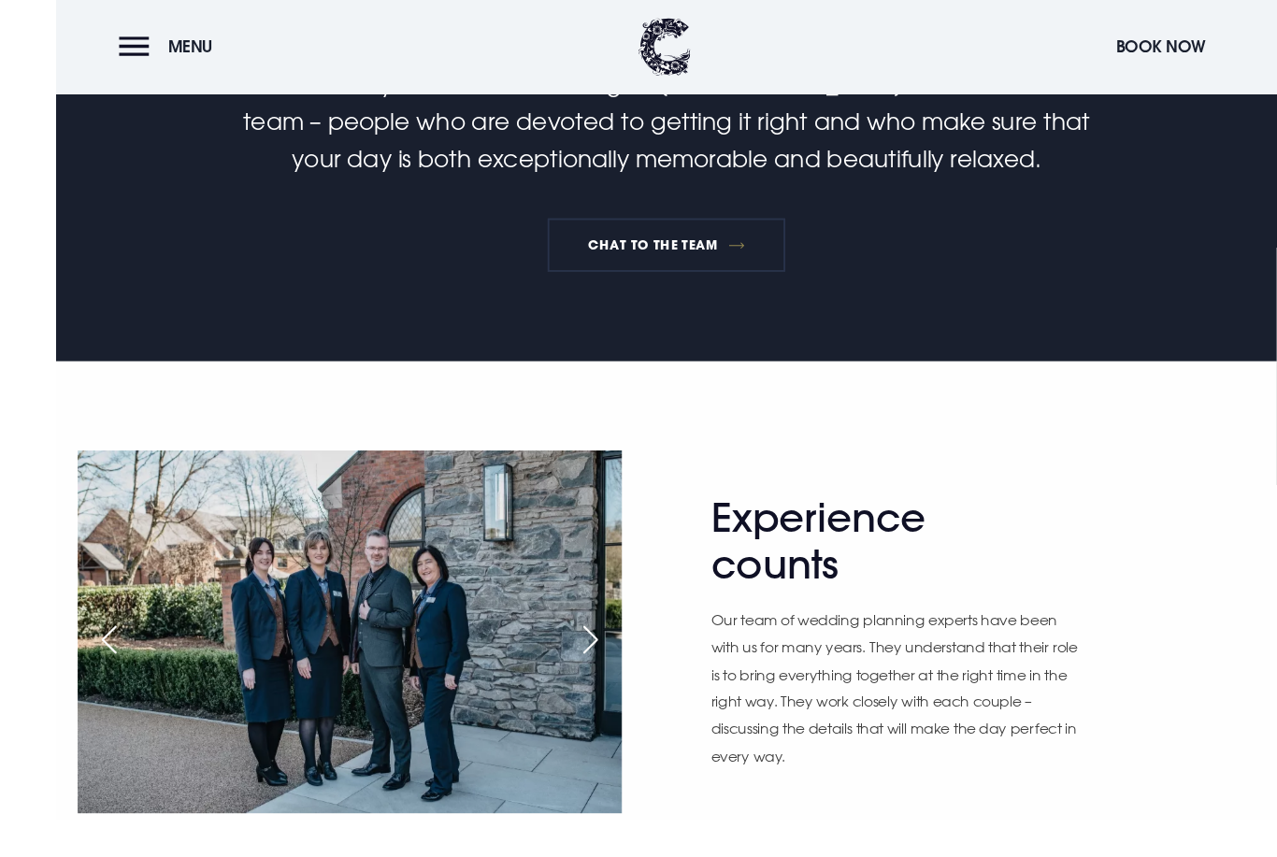
scroll to position [868, 0]
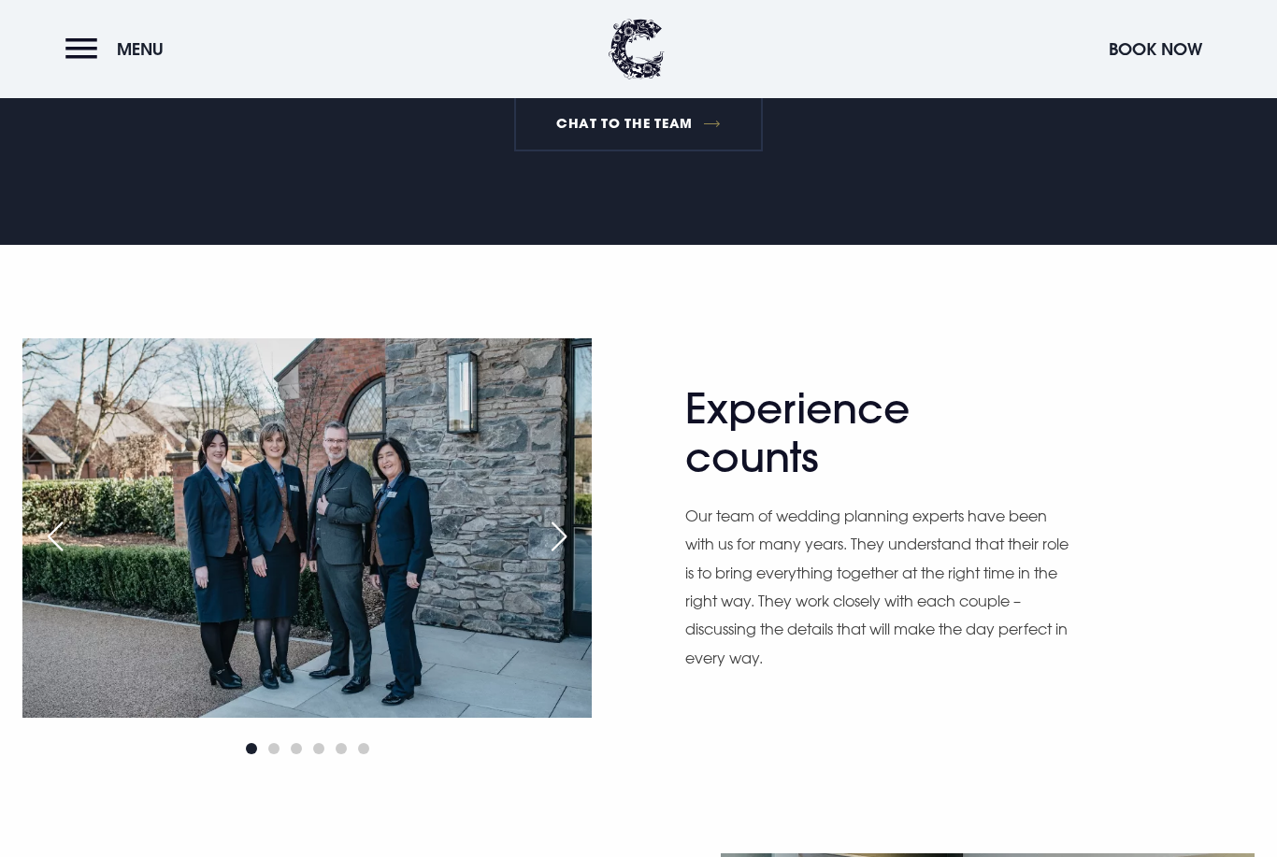
click at [560, 555] on div "Next slide" at bounding box center [559, 536] width 47 height 41
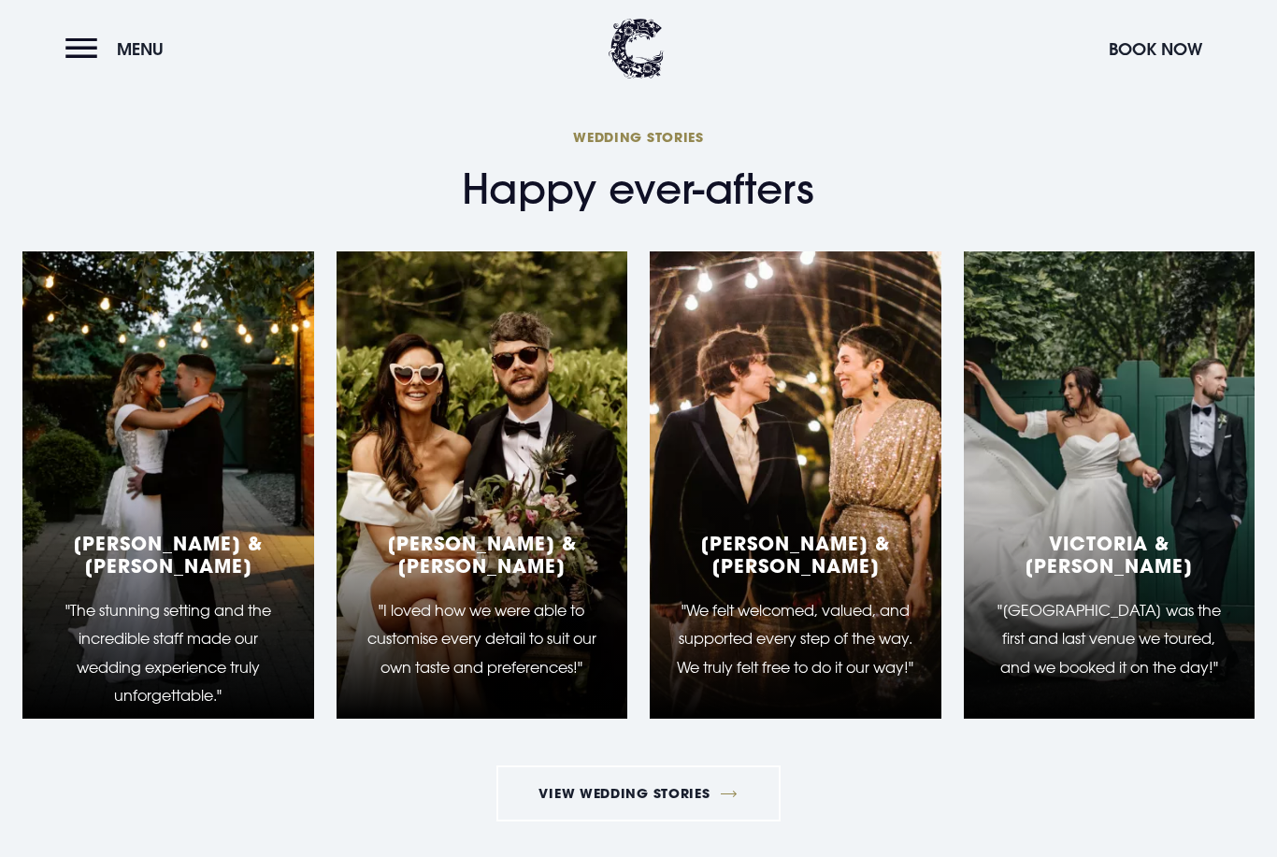
scroll to position [2181, 0]
click at [183, 558] on div "[PERSON_NAME] & [PERSON_NAME] "The stunning setting and the incredible staff ma…" at bounding box center [168, 621] width 247 height 178
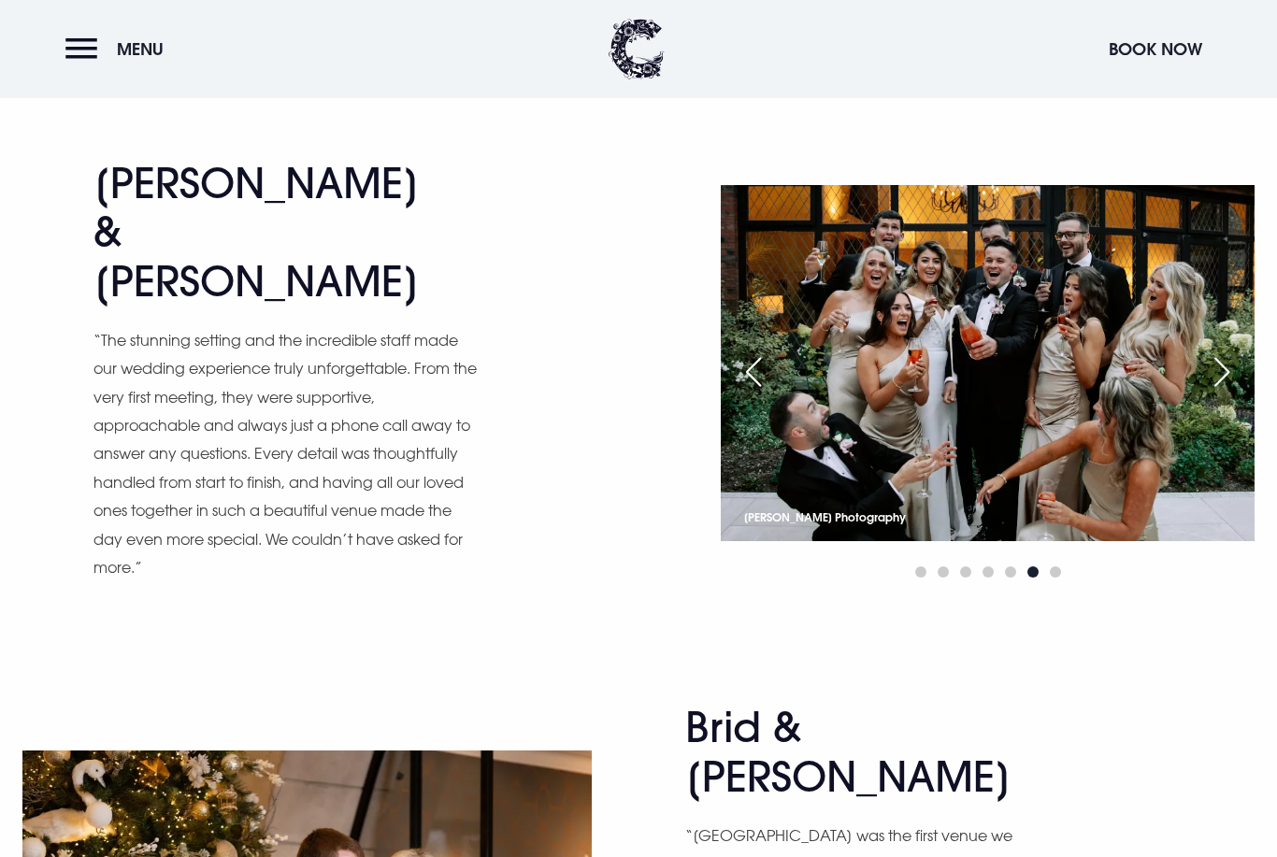
scroll to position [1486, 0]
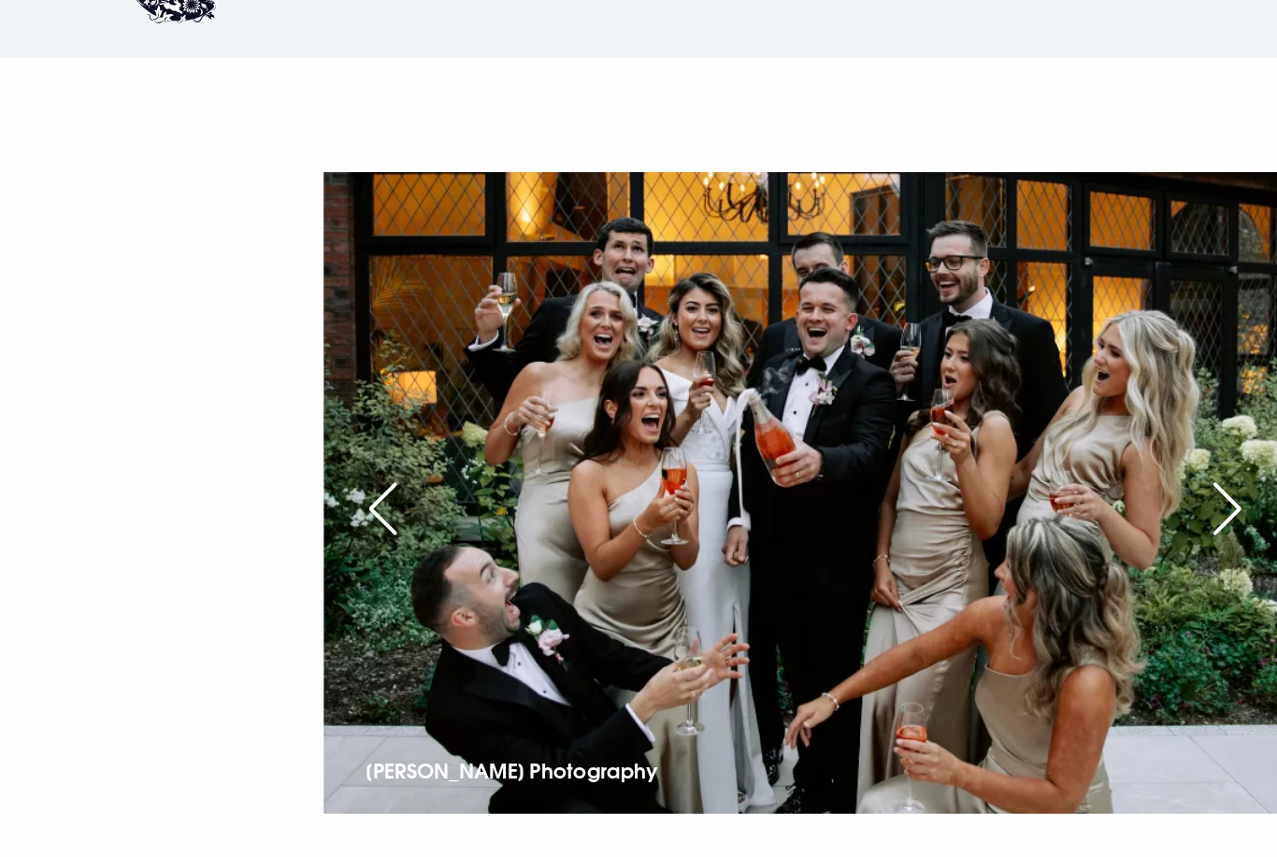
click at [1199, 328] on div "Next slide" at bounding box center [1222, 348] width 47 height 41
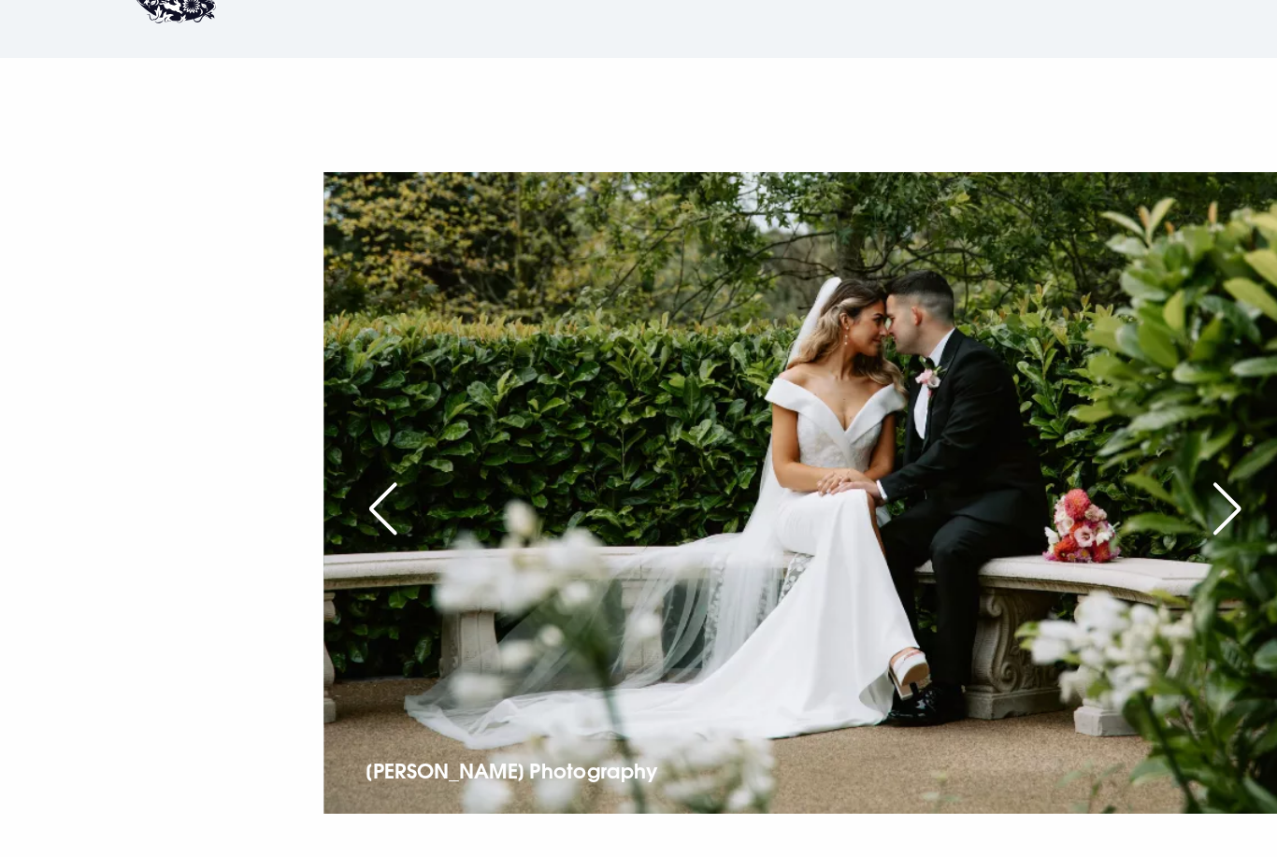
click at [730, 328] on div "Previous slide" at bounding box center [753, 348] width 47 height 41
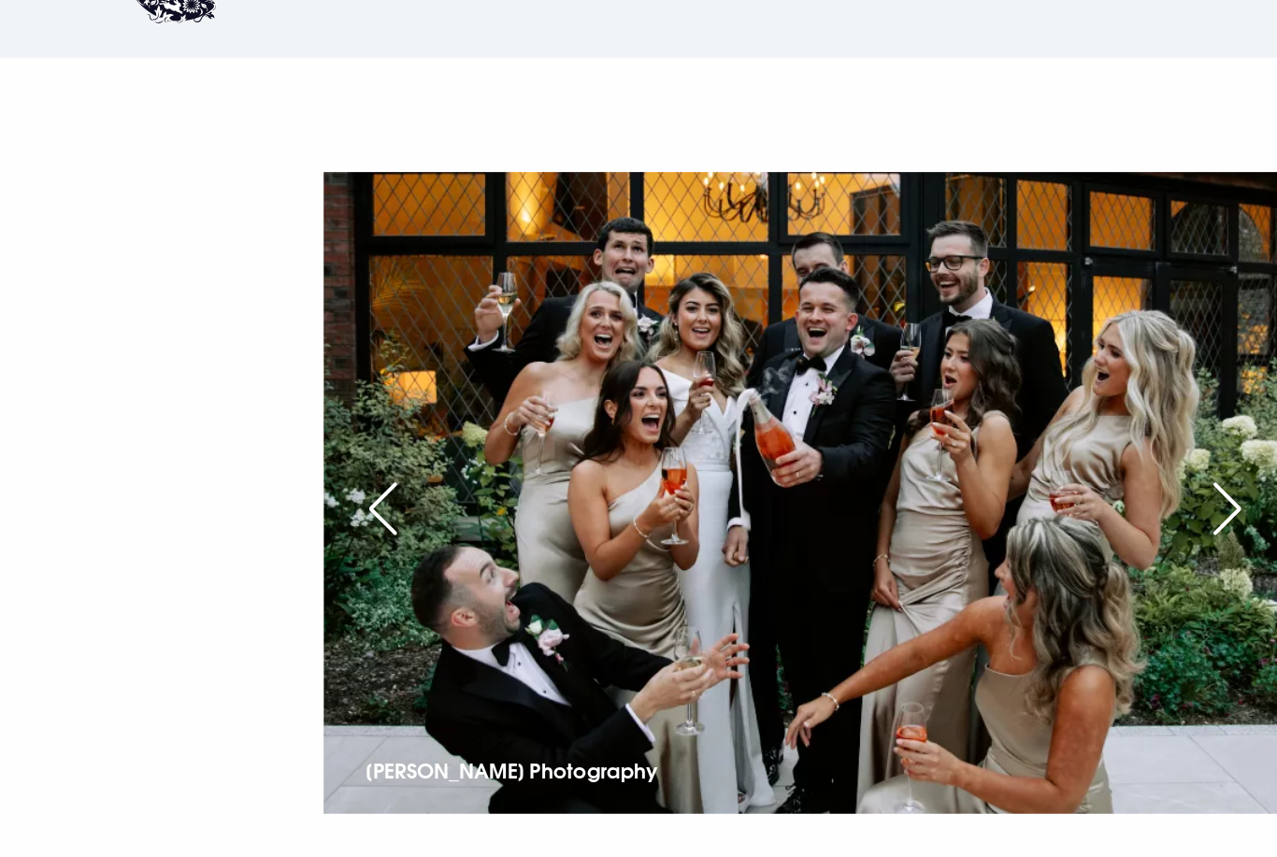
click at [1199, 328] on div "Next slide" at bounding box center [1222, 348] width 47 height 41
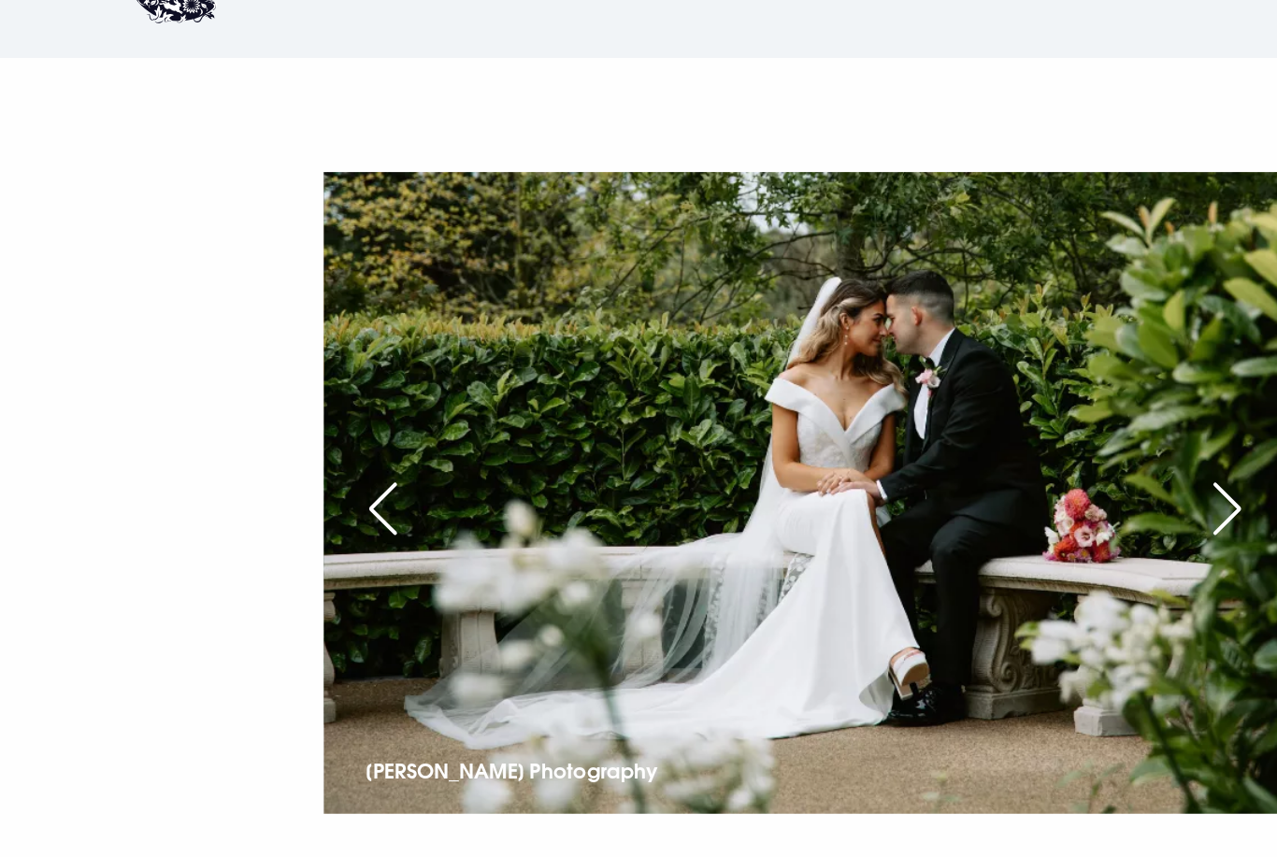
click at [1199, 328] on div "Next slide" at bounding box center [1222, 348] width 47 height 41
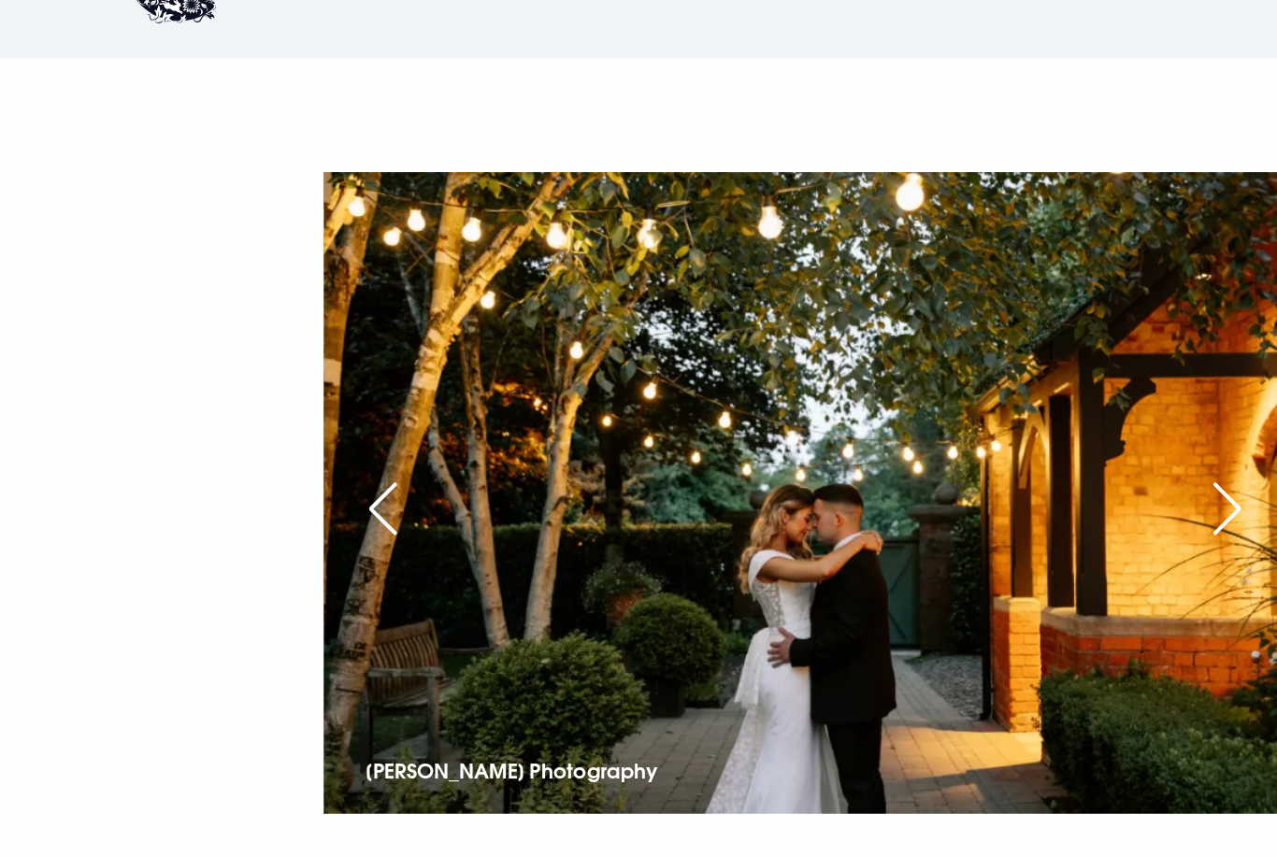
click at [1199, 328] on div "Next slide" at bounding box center [1222, 348] width 47 height 41
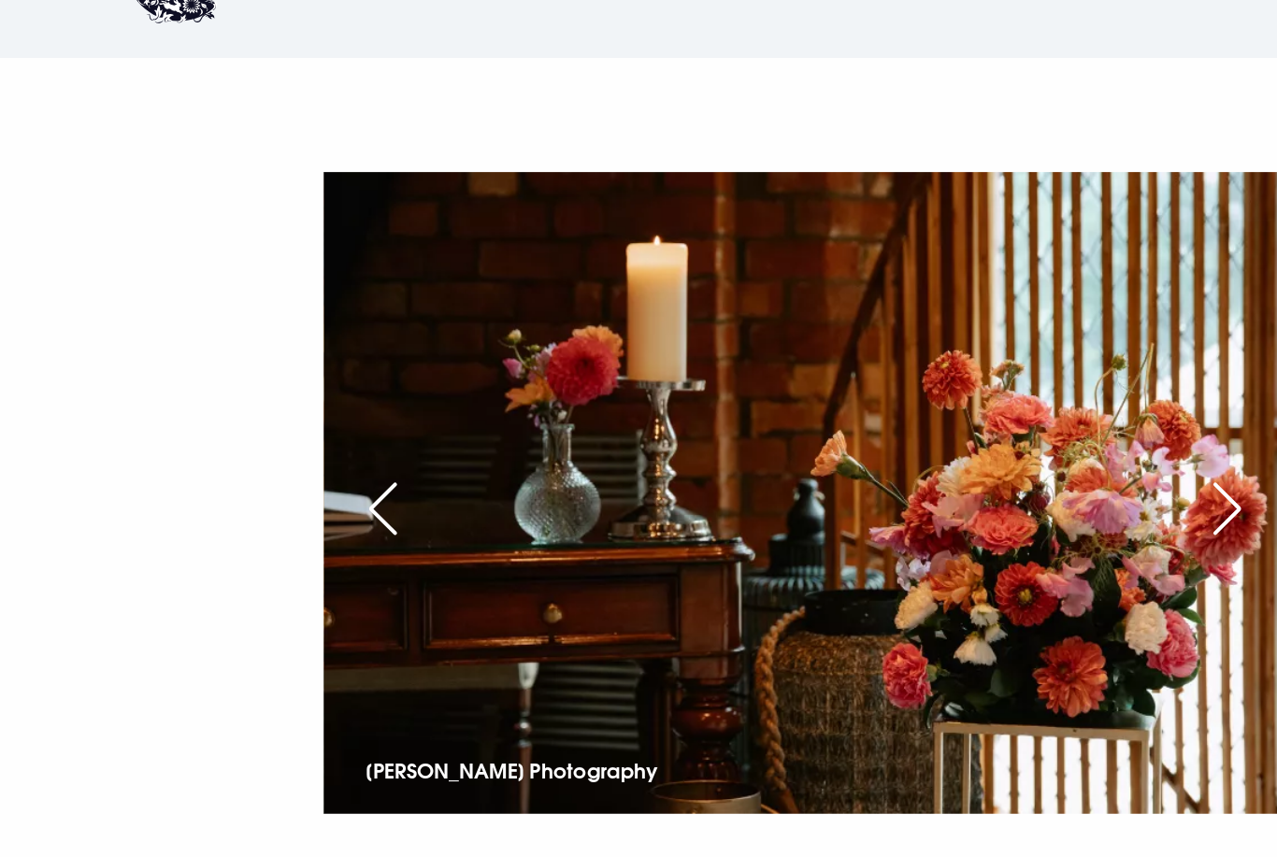
click at [1199, 328] on div "Next slide" at bounding box center [1222, 348] width 47 height 41
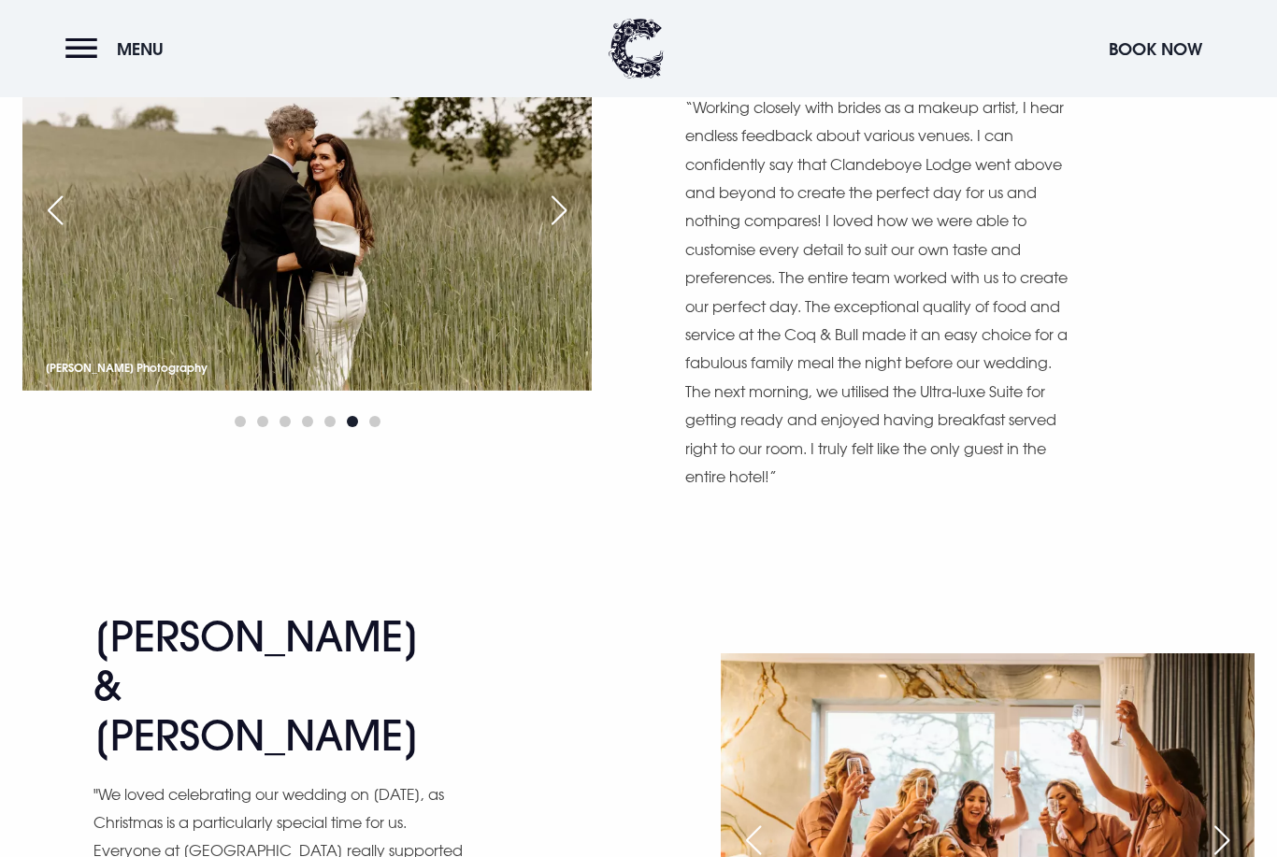
scroll to position [3480, 0]
click at [1213, 820] on div "Next slide" at bounding box center [1222, 840] width 47 height 41
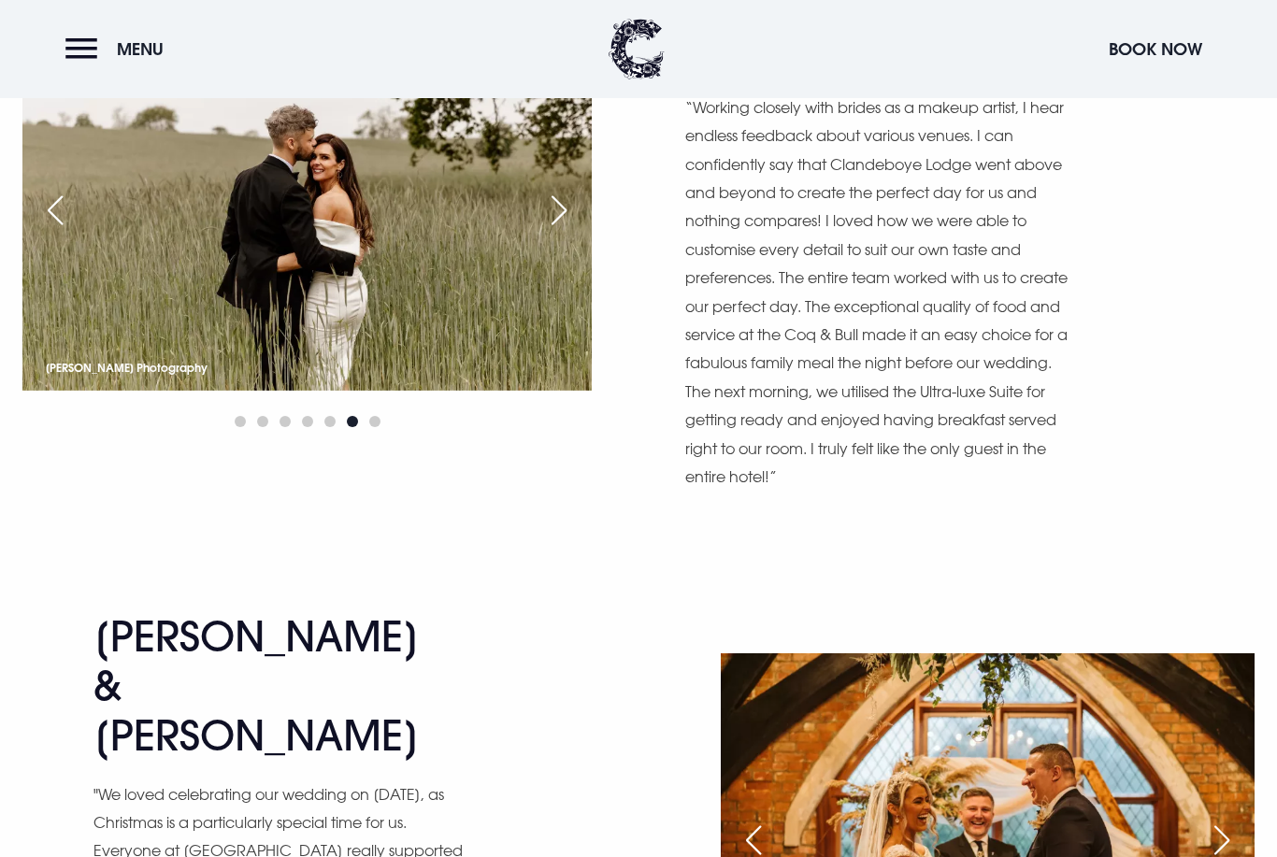
click at [1214, 820] on div "Next slide" at bounding box center [1222, 840] width 47 height 41
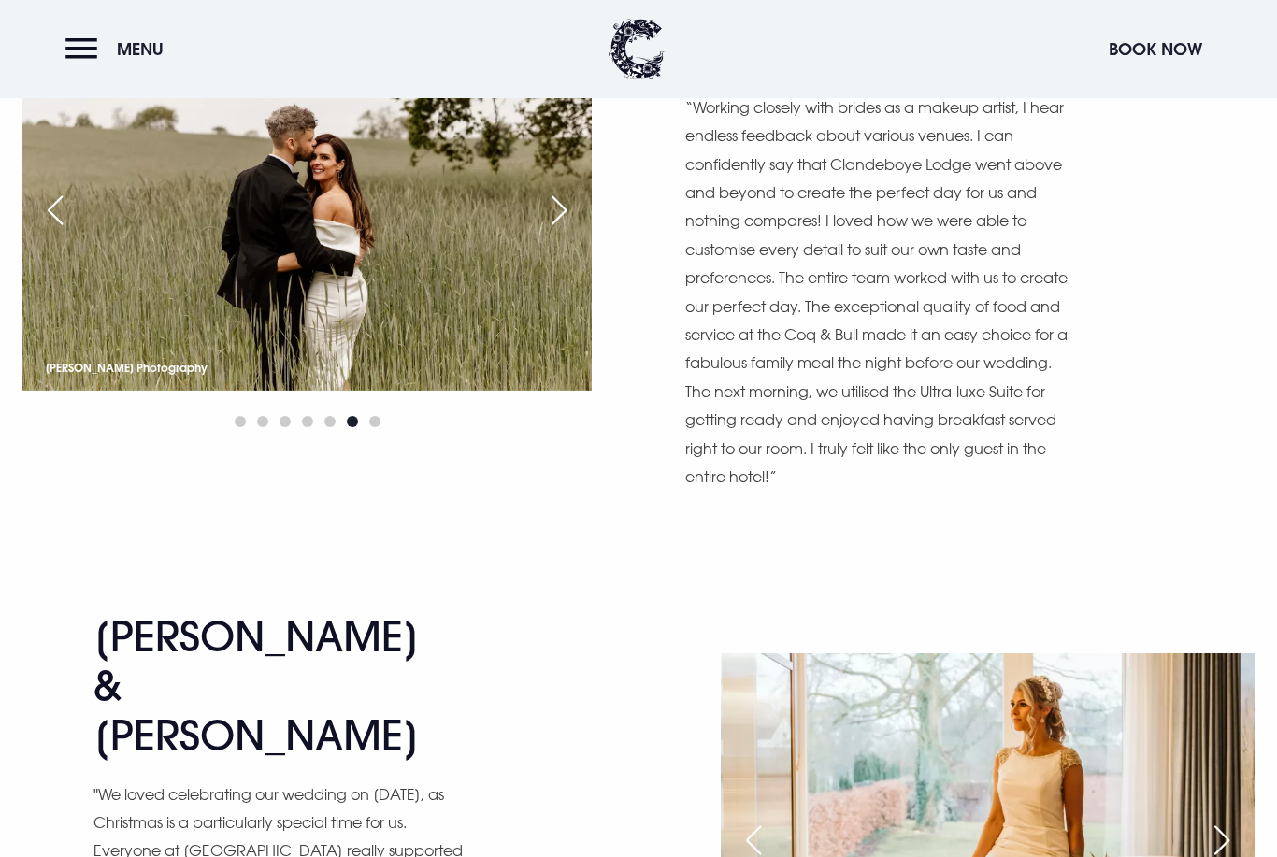
click at [1214, 820] on div "Next slide" at bounding box center [1222, 840] width 47 height 41
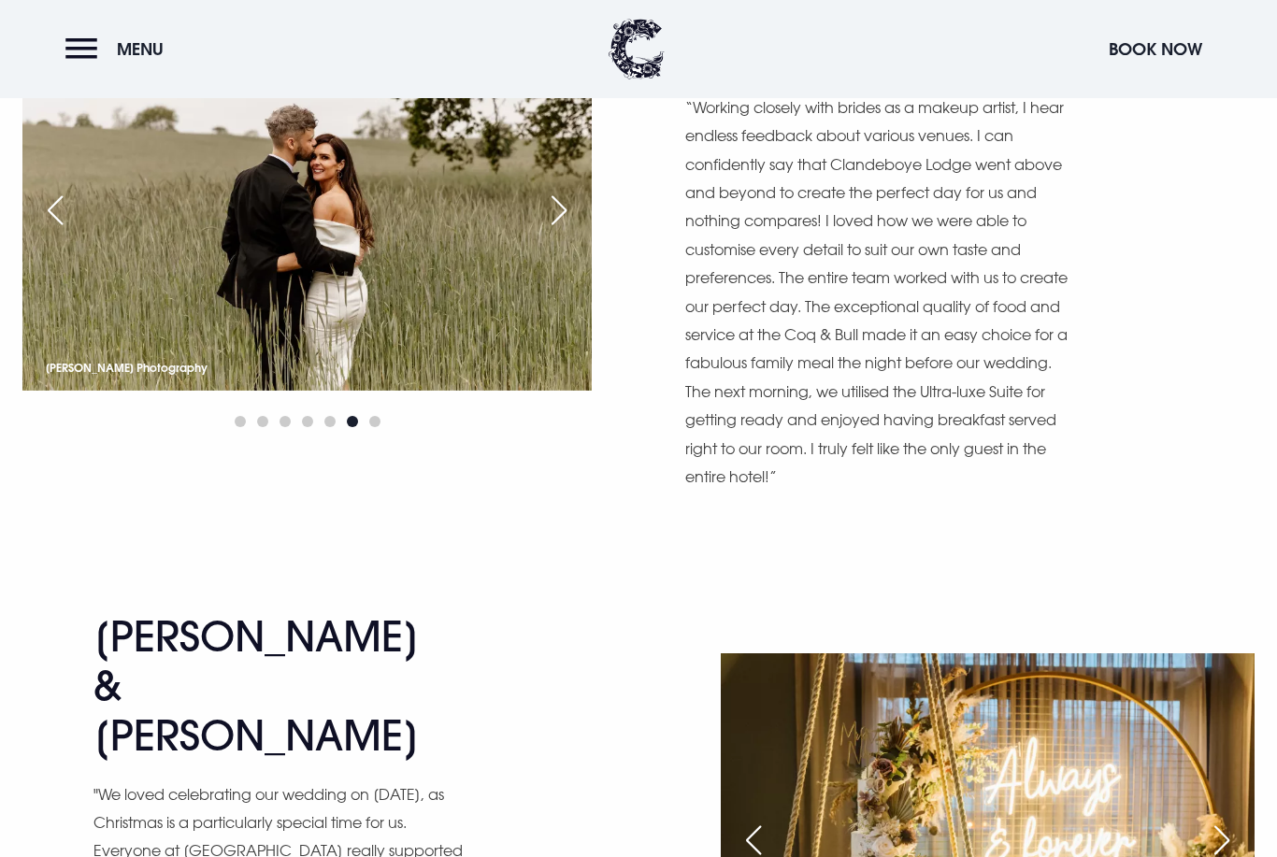
click at [1213, 820] on div "Next slide" at bounding box center [1222, 840] width 47 height 41
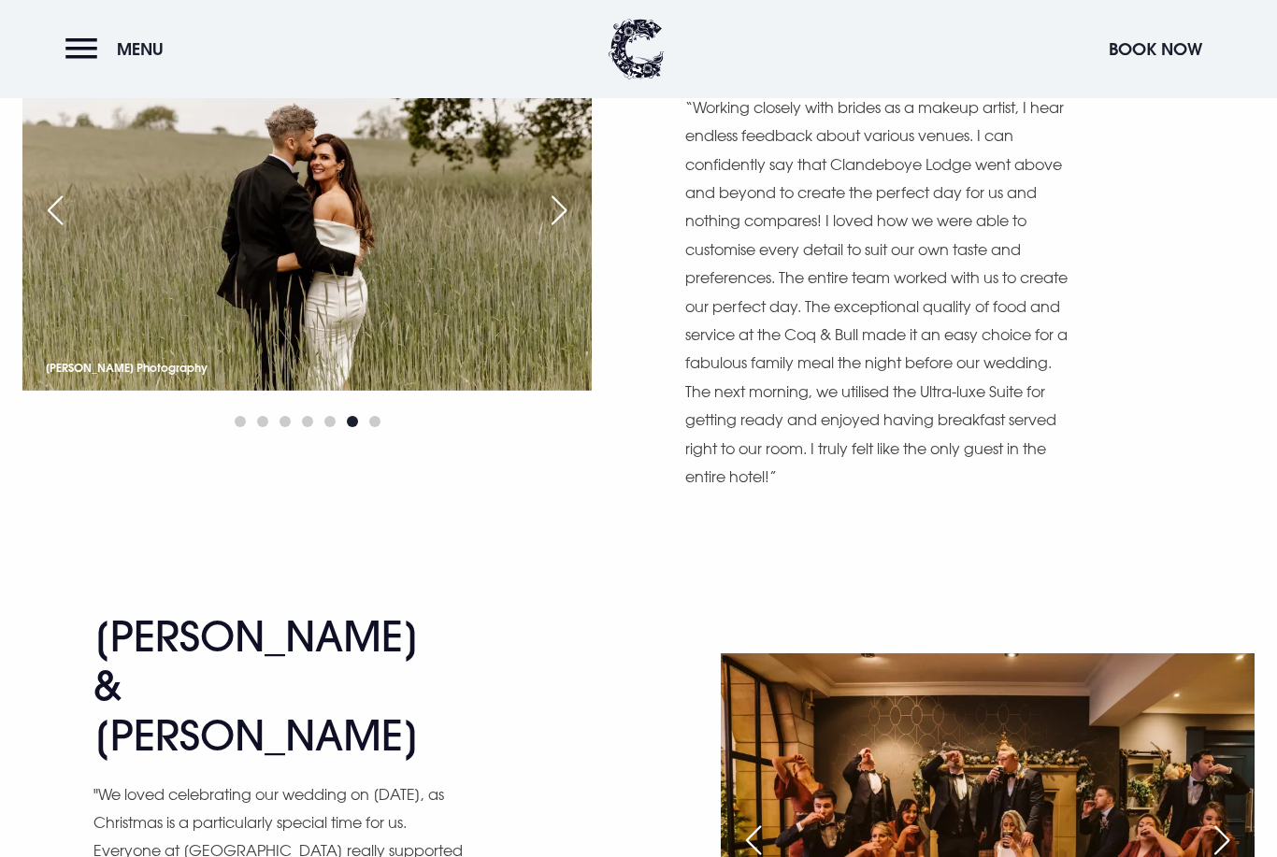
click at [1200, 820] on div "Next slide" at bounding box center [1222, 840] width 47 height 41
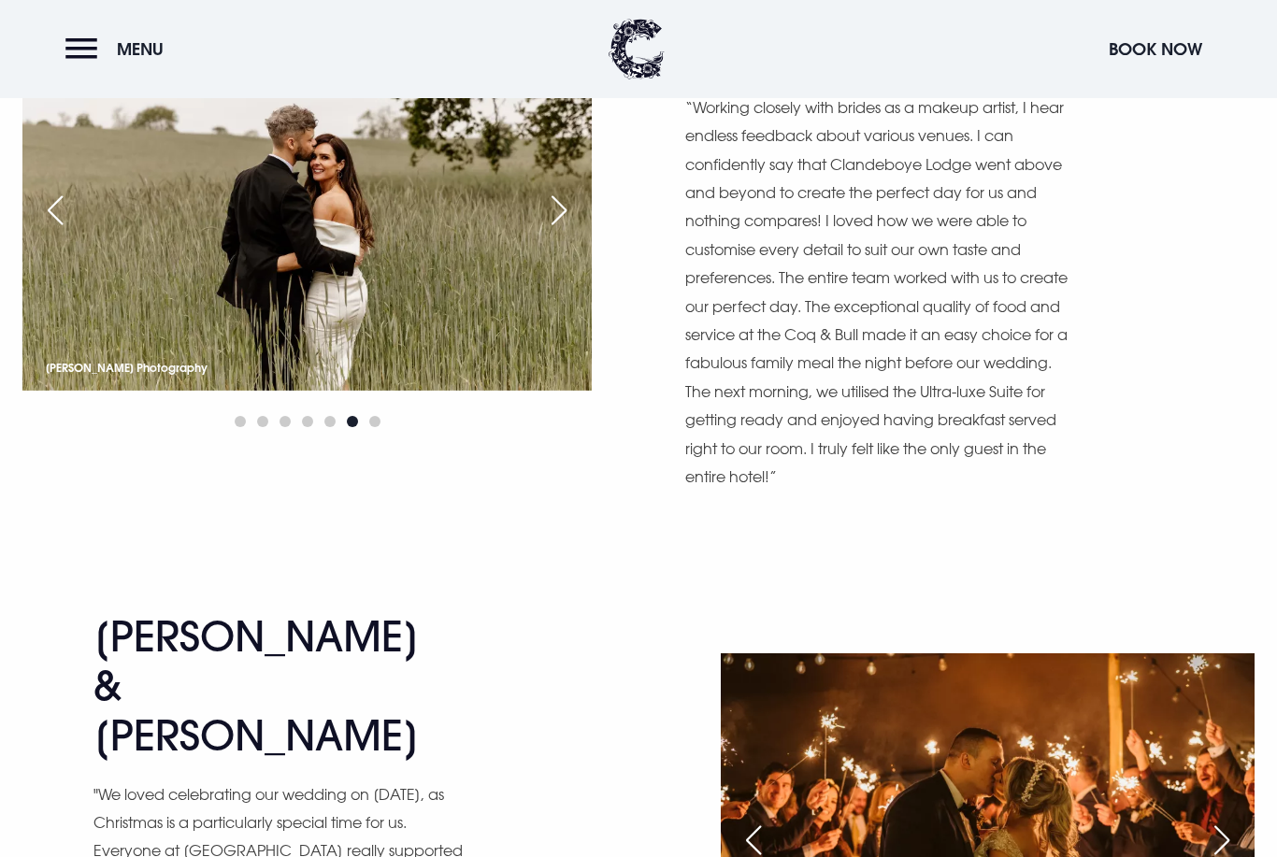
click at [1205, 820] on div "Next slide" at bounding box center [1222, 840] width 47 height 41
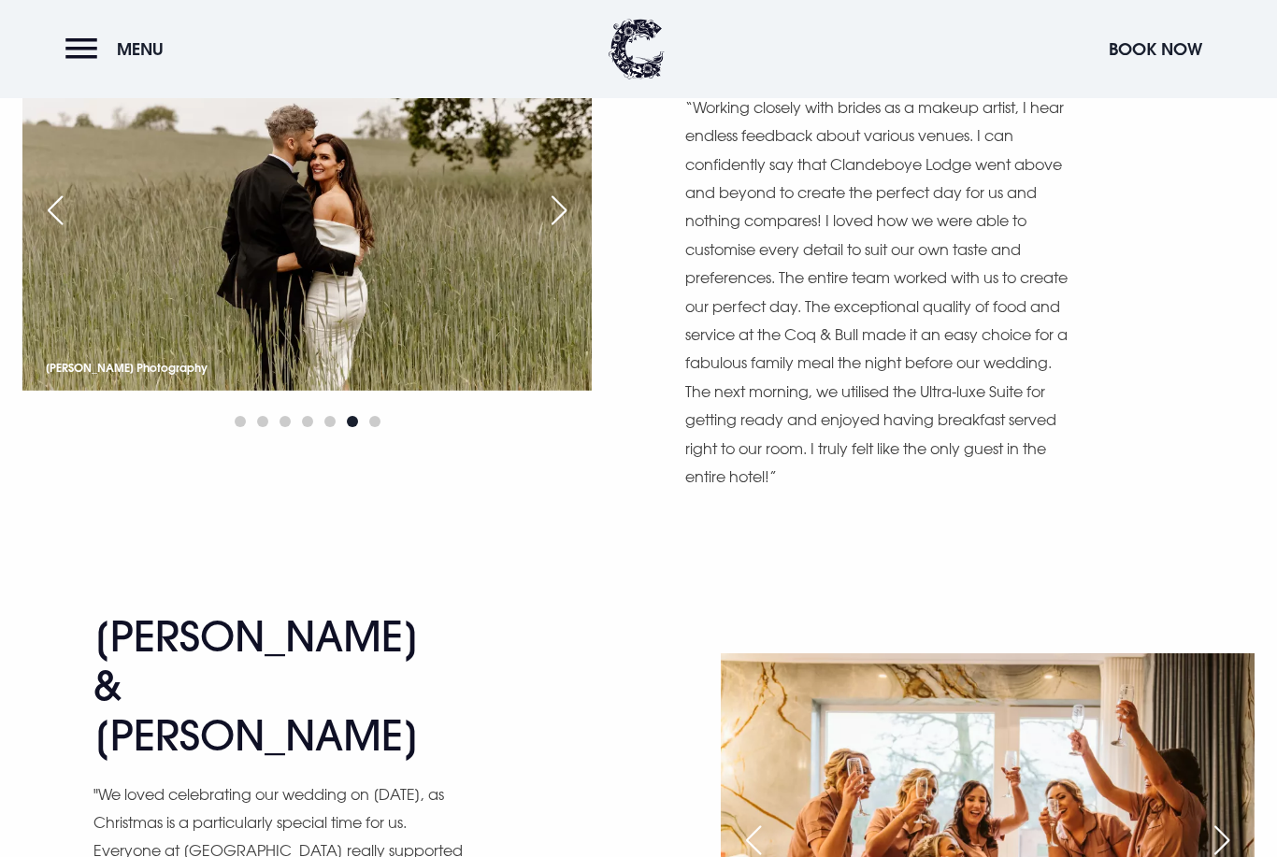
click at [1204, 820] on div "Next slide" at bounding box center [1222, 840] width 47 height 41
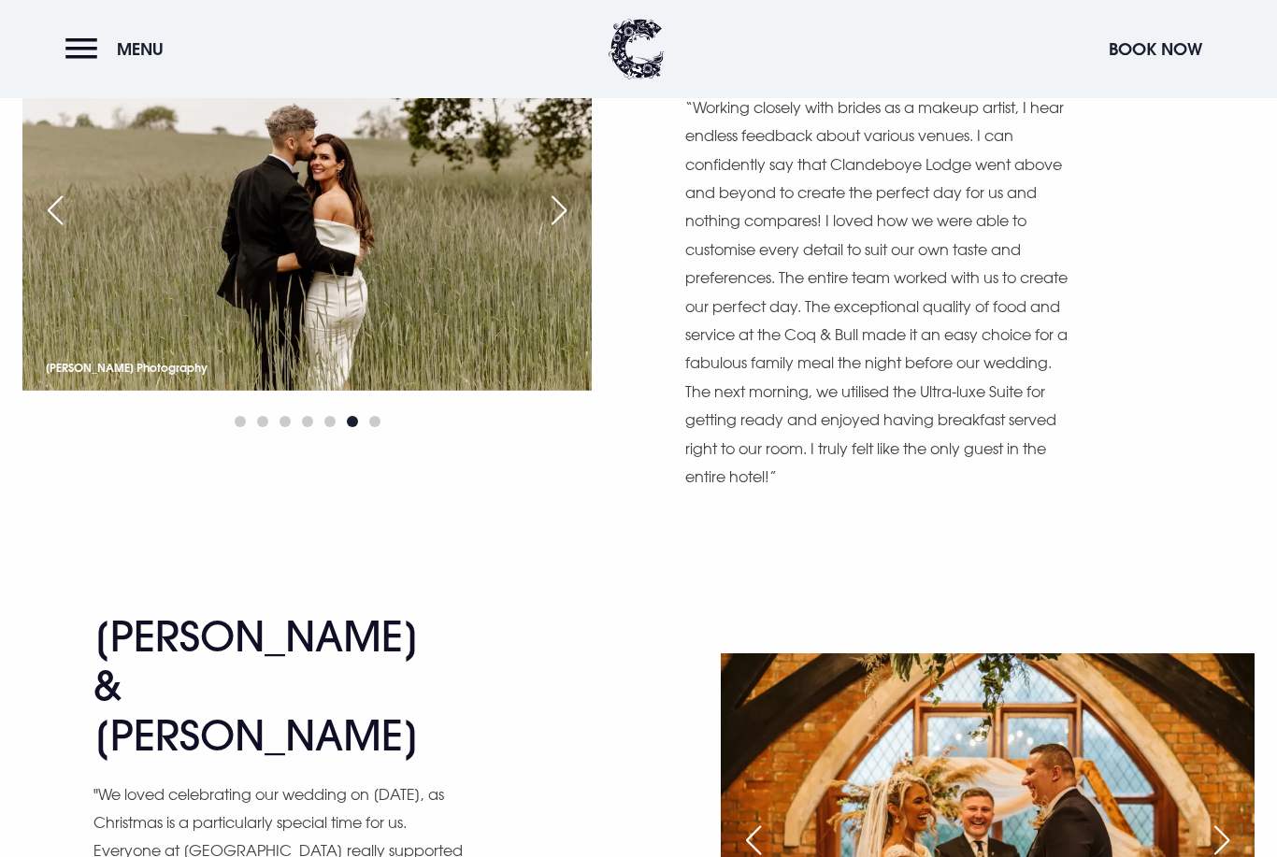
click at [1210, 820] on div "Next slide" at bounding box center [1222, 840] width 47 height 41
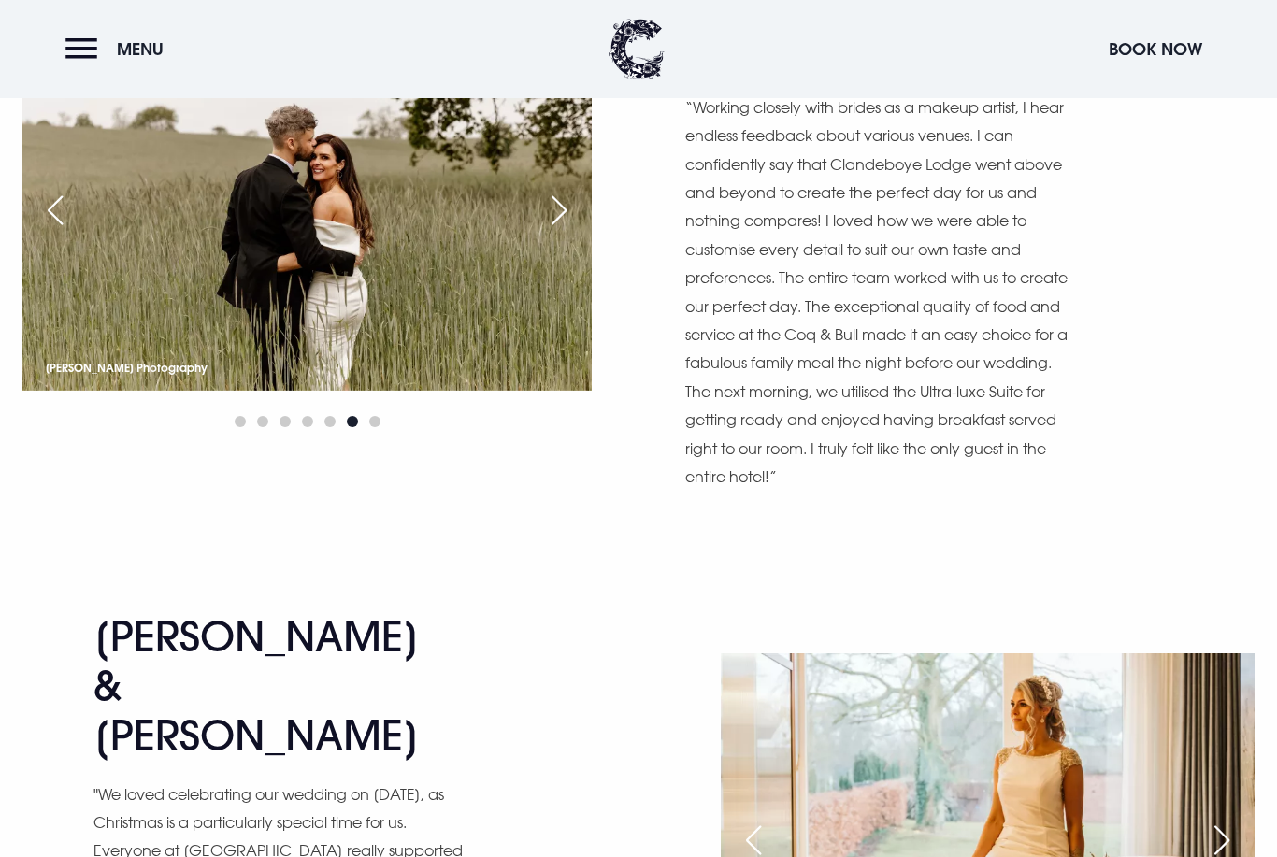
click at [1215, 820] on div "Next slide" at bounding box center [1222, 840] width 47 height 41
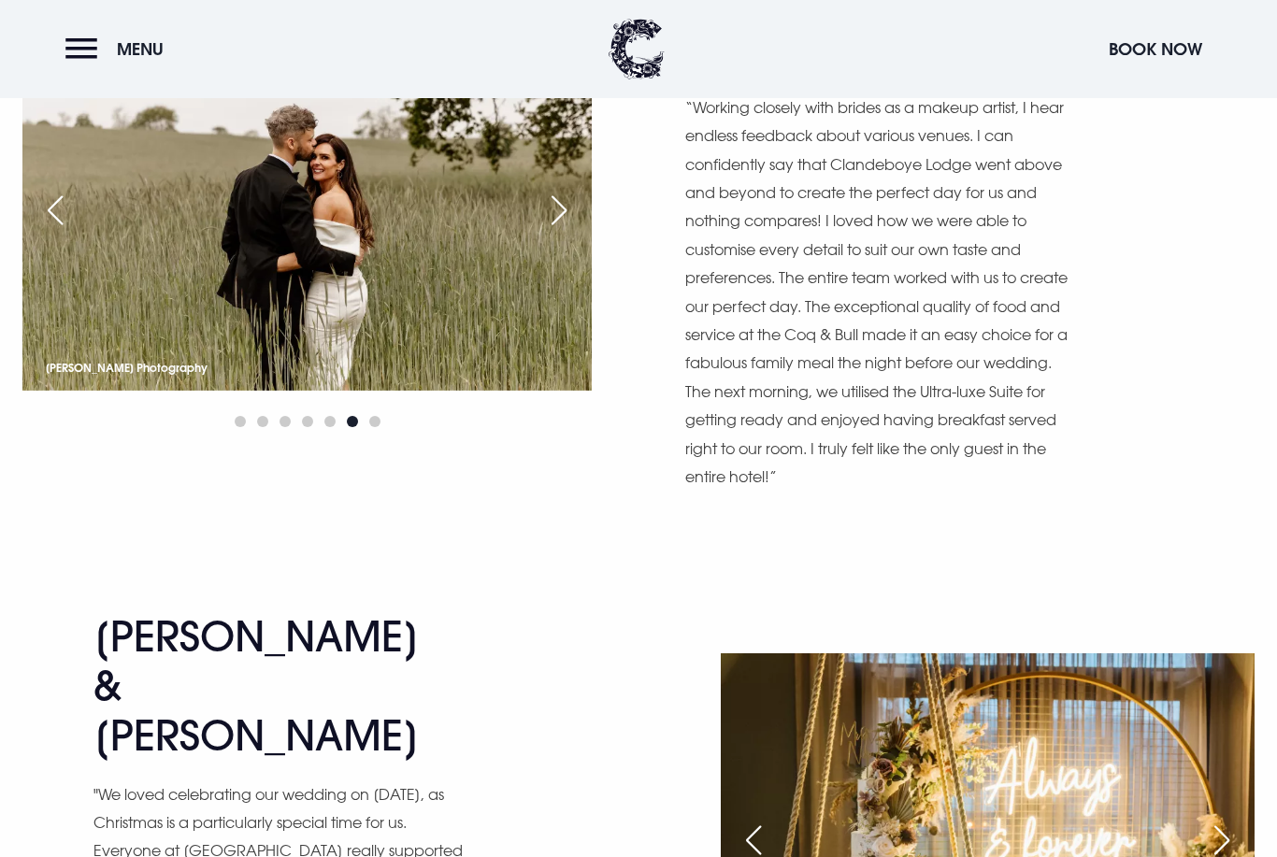
click at [1213, 820] on div "Next slide" at bounding box center [1222, 840] width 47 height 41
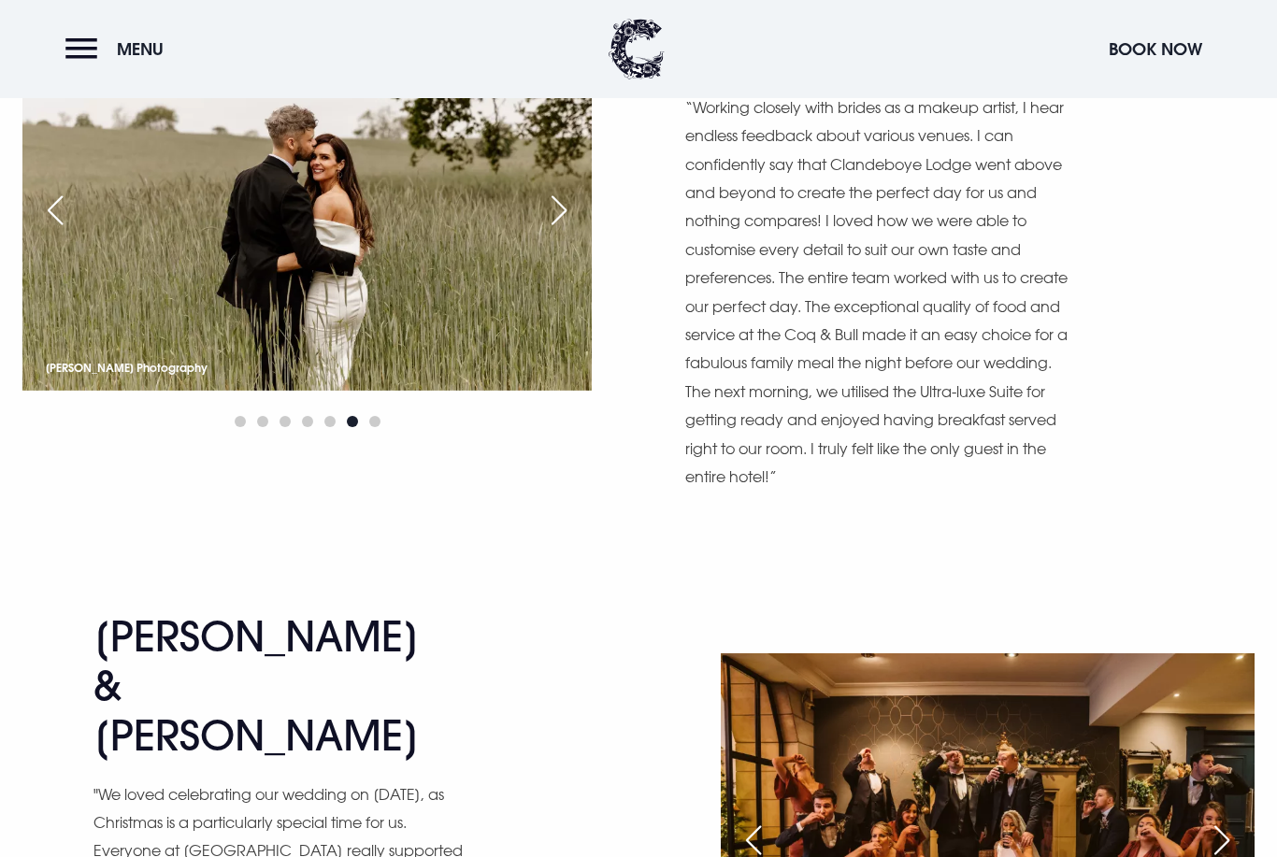
click at [1213, 820] on div "Next slide" at bounding box center [1222, 840] width 47 height 41
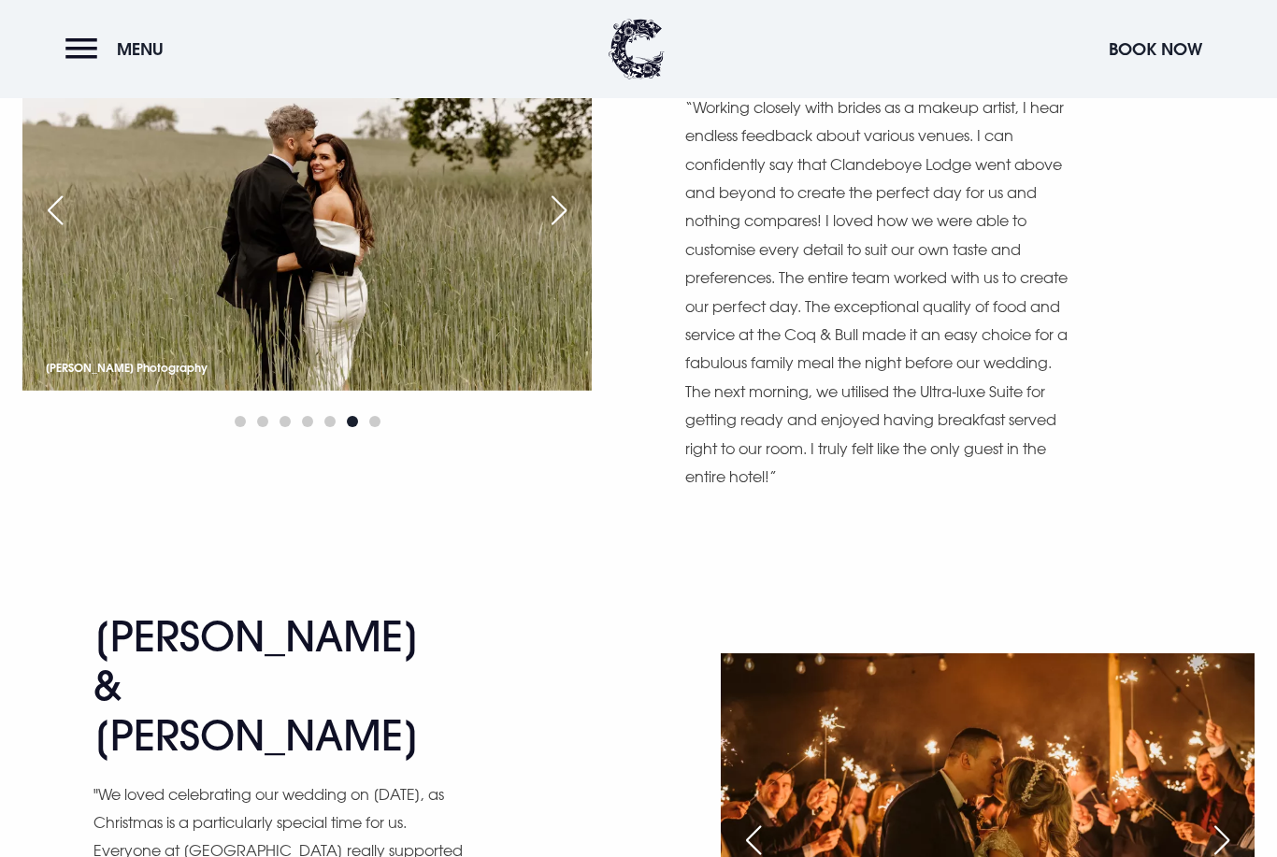
click at [1213, 820] on div "Next slide" at bounding box center [1222, 840] width 47 height 41
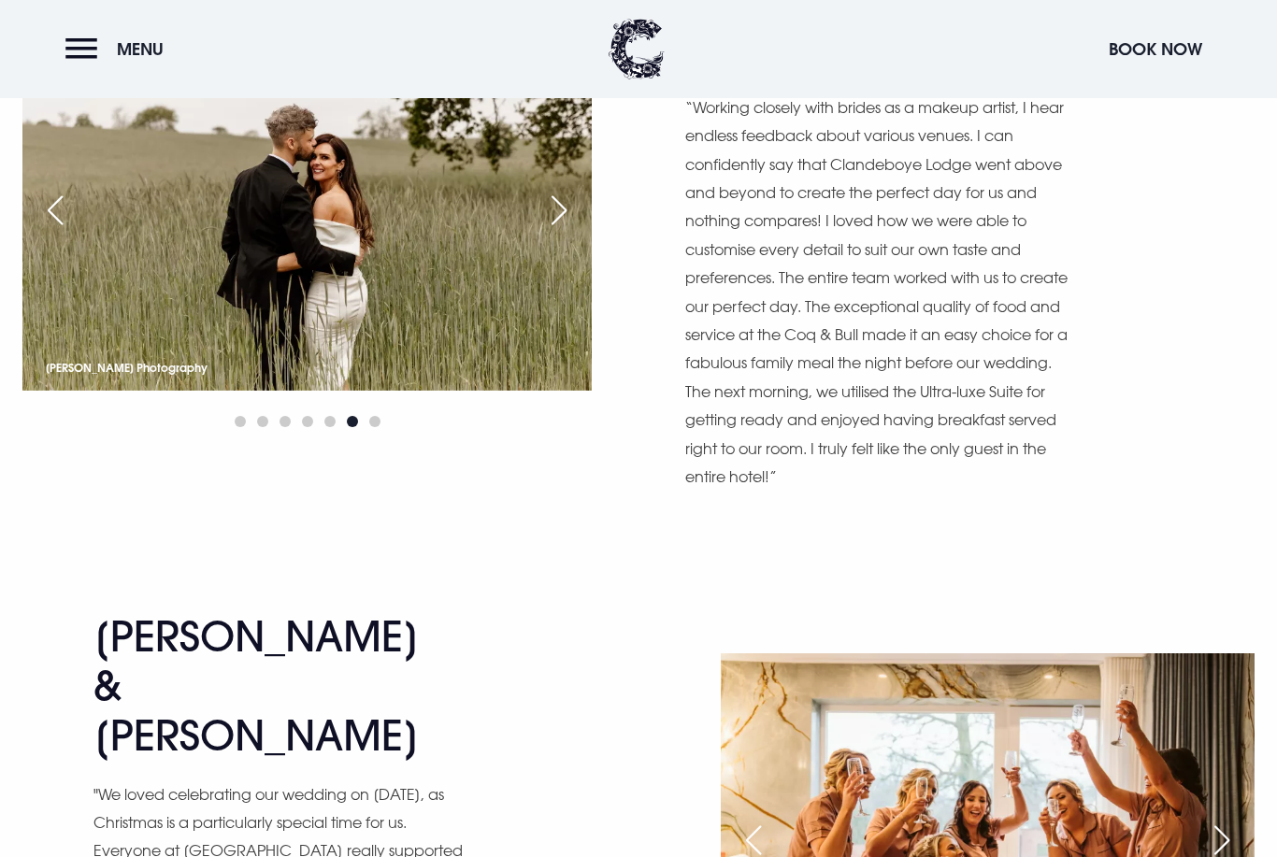
click at [1214, 820] on div "Next slide" at bounding box center [1222, 840] width 47 height 41
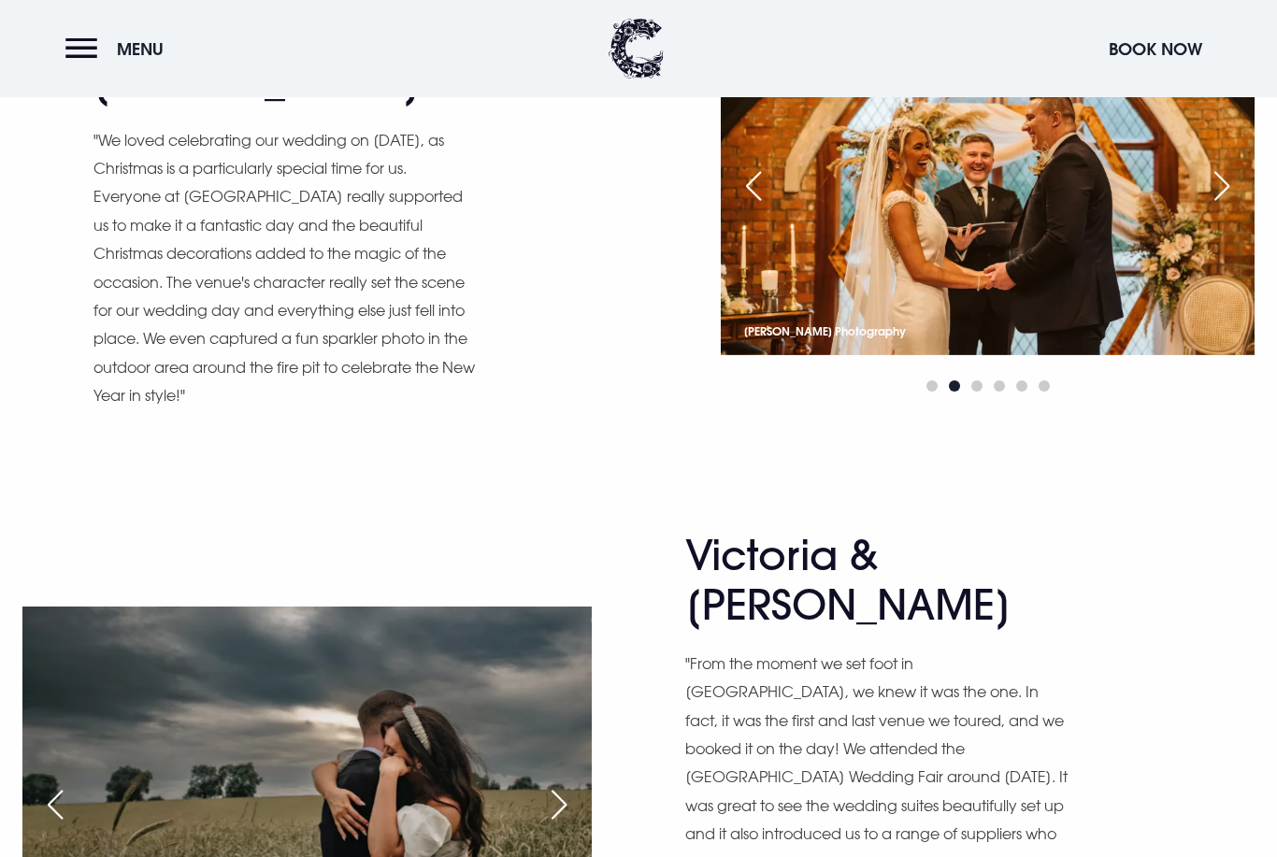
scroll to position [4135, 0]
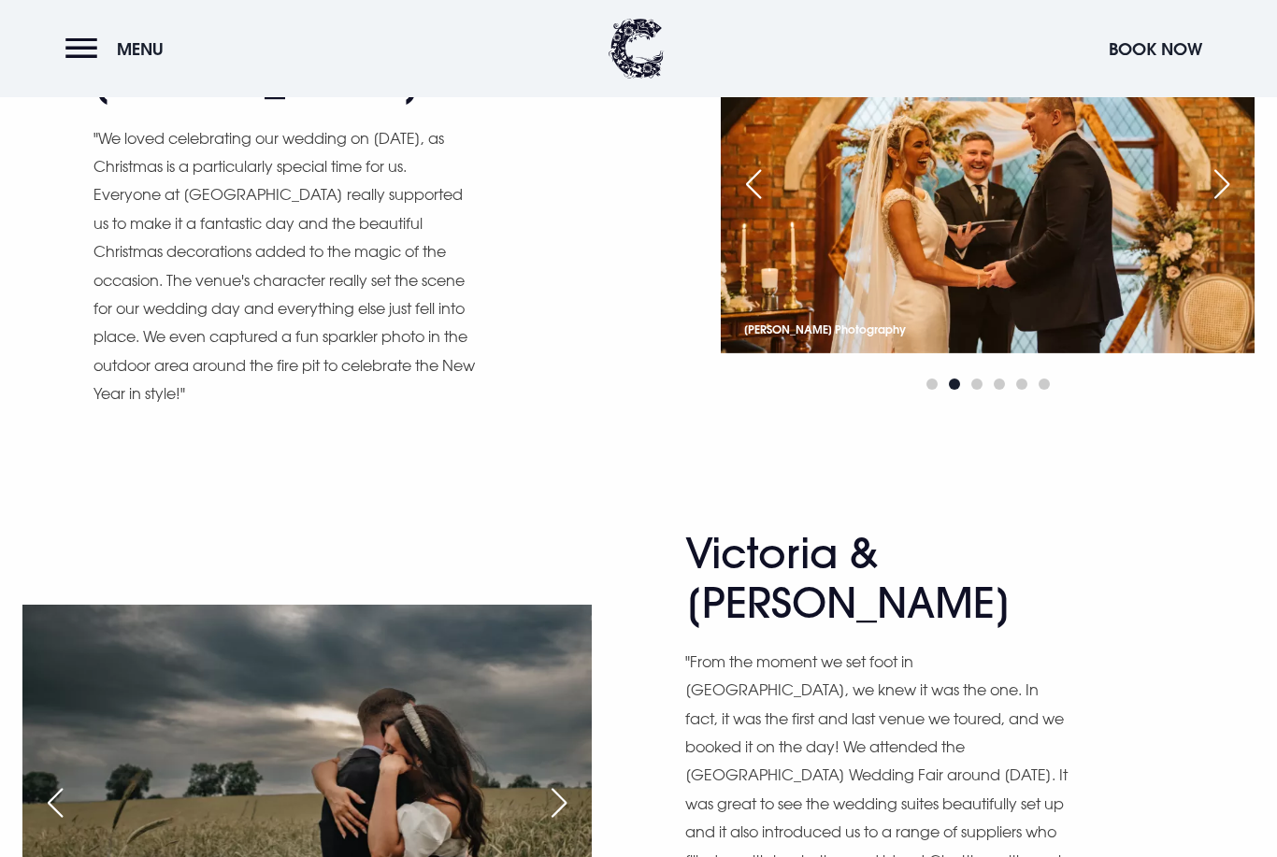
click at [555, 783] on div "Next slide" at bounding box center [559, 803] width 47 height 41
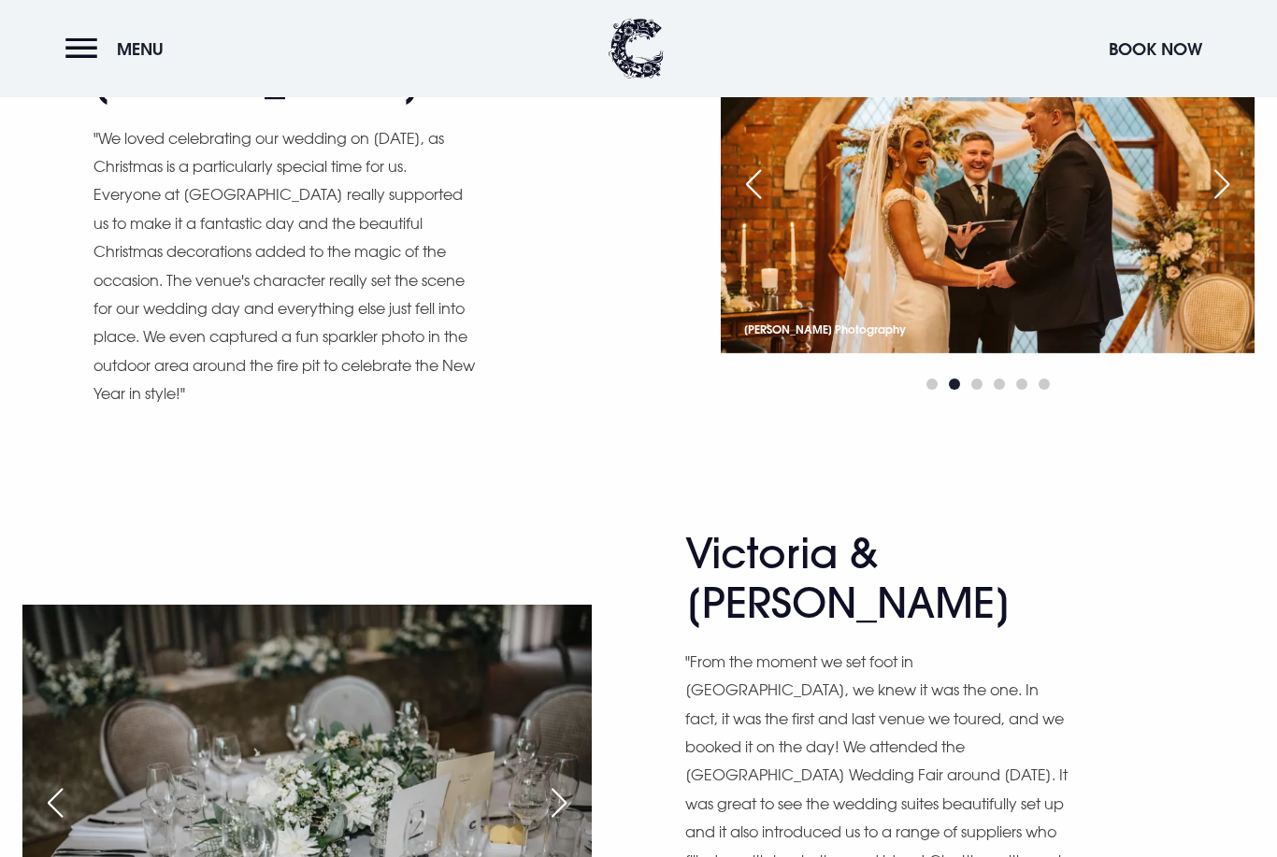
scroll to position [4136, 0]
click at [554, 782] on div "Next slide" at bounding box center [559, 802] width 47 height 41
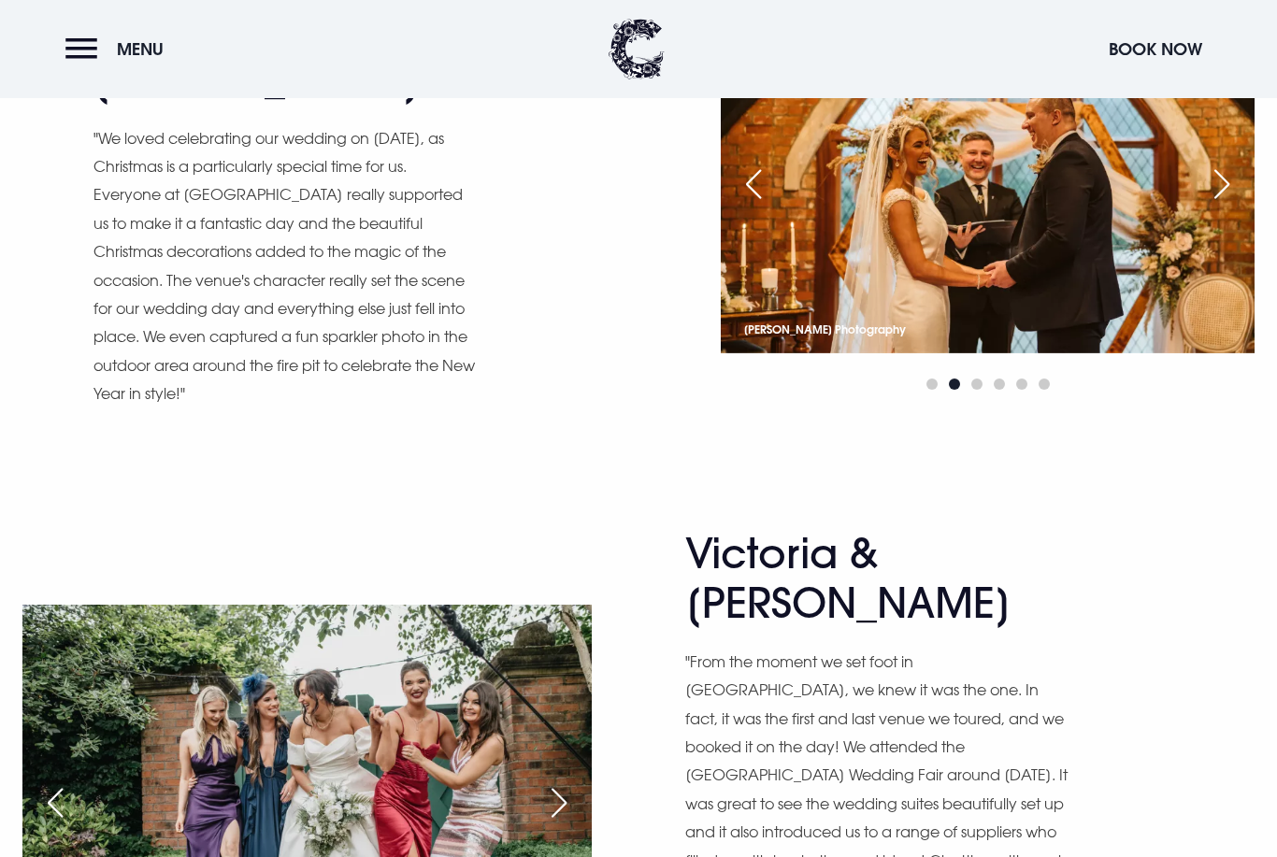
click at [549, 782] on div "Next slide" at bounding box center [559, 802] width 47 height 41
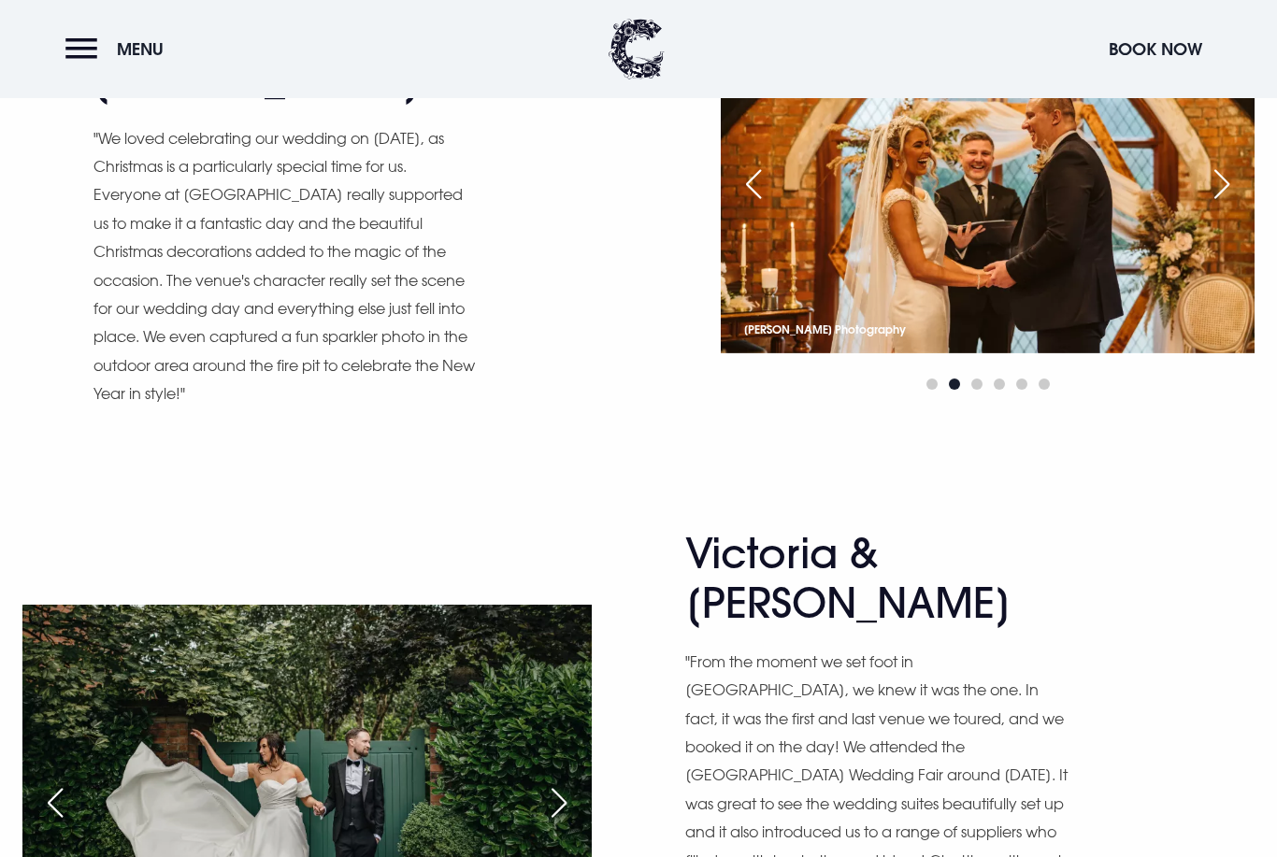
click at [553, 782] on div "Next slide" at bounding box center [559, 802] width 47 height 41
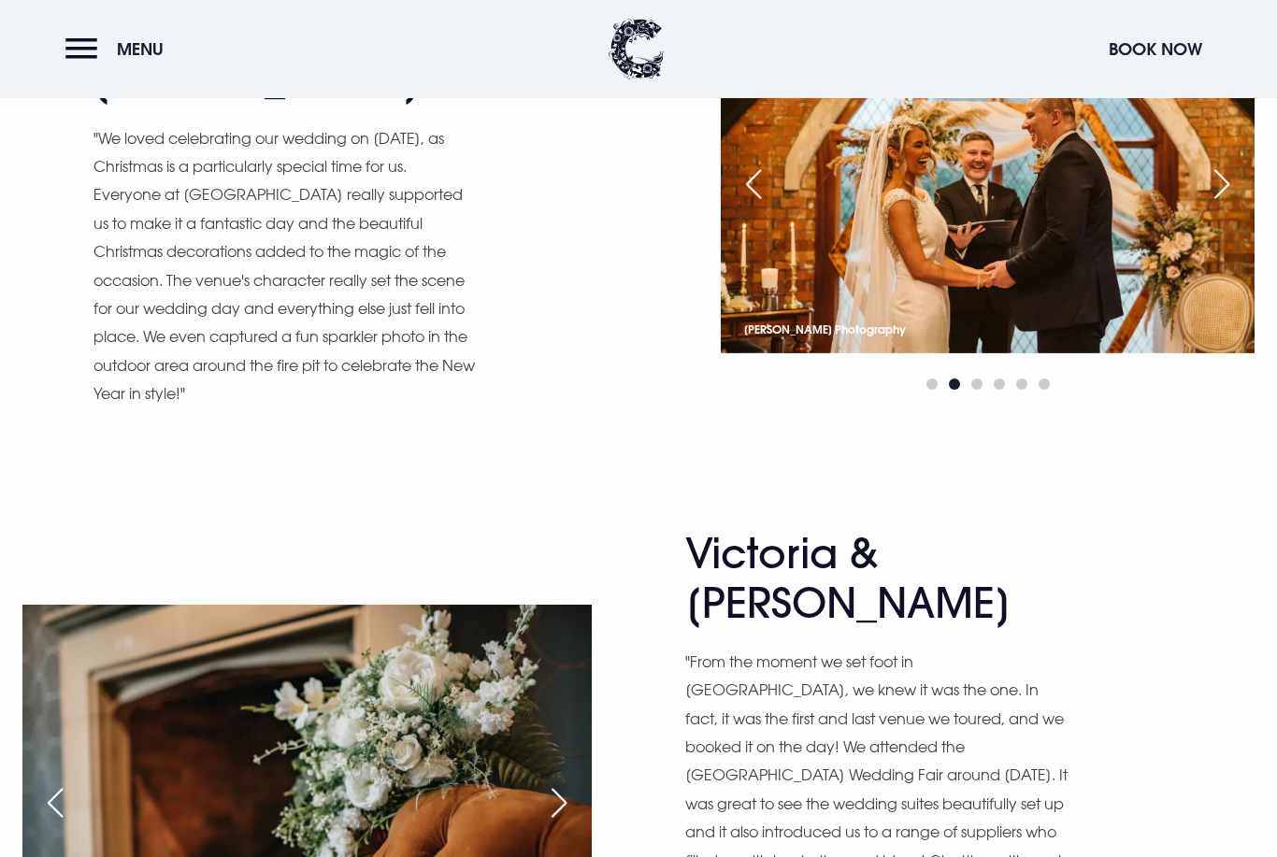
click at [567, 782] on div "Next slide" at bounding box center [559, 802] width 47 height 41
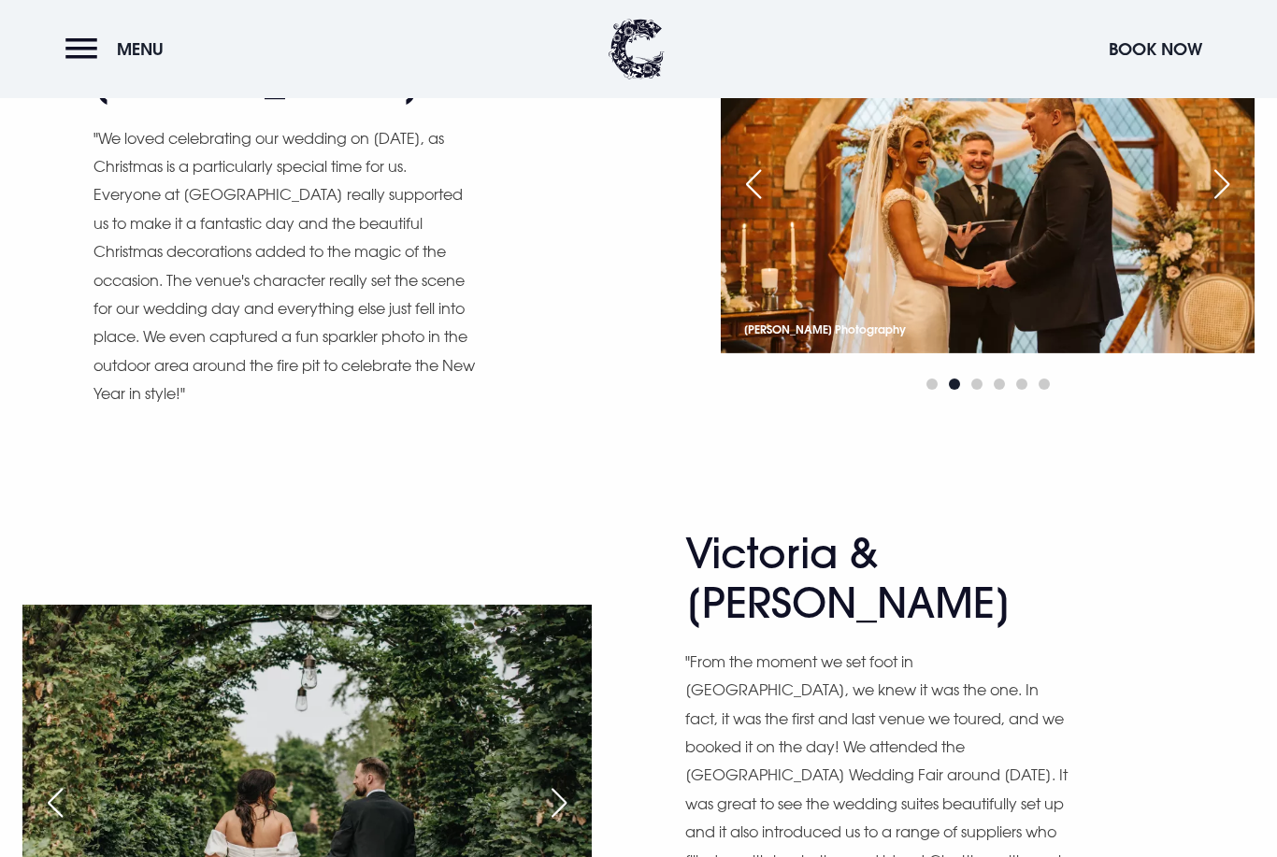
click at [559, 782] on div "Next slide" at bounding box center [559, 802] width 47 height 41
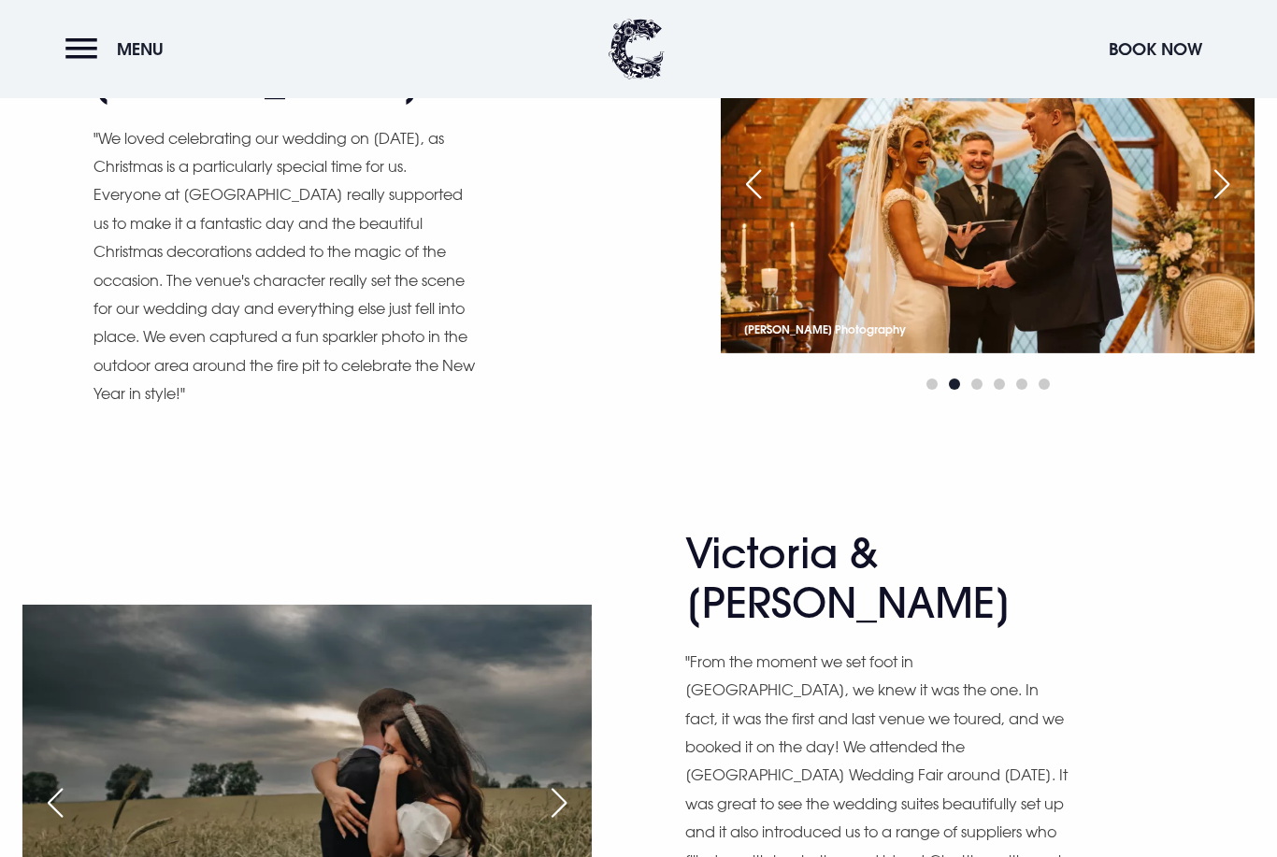
click at [556, 782] on div "Next slide" at bounding box center [559, 802] width 47 height 41
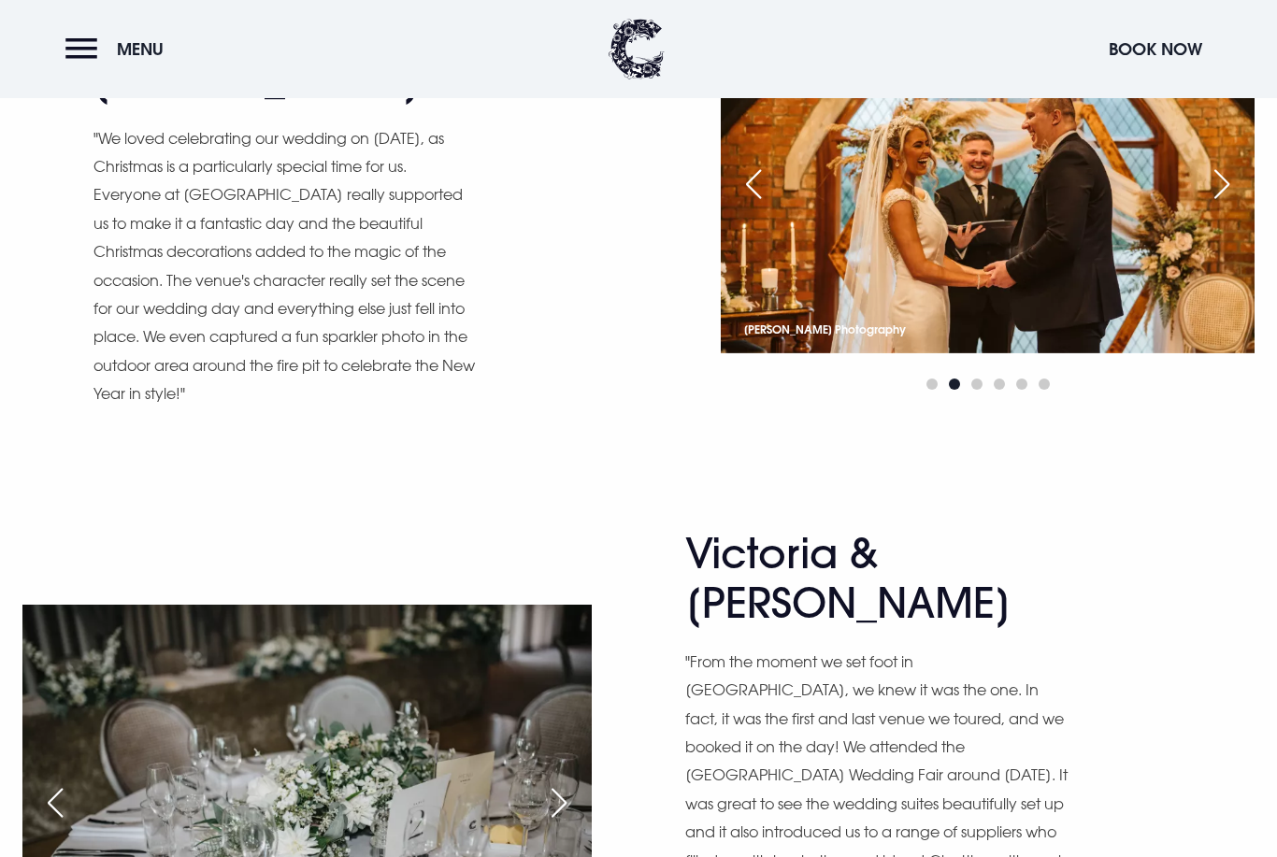
click at [560, 782] on div "Next slide" at bounding box center [559, 802] width 47 height 41
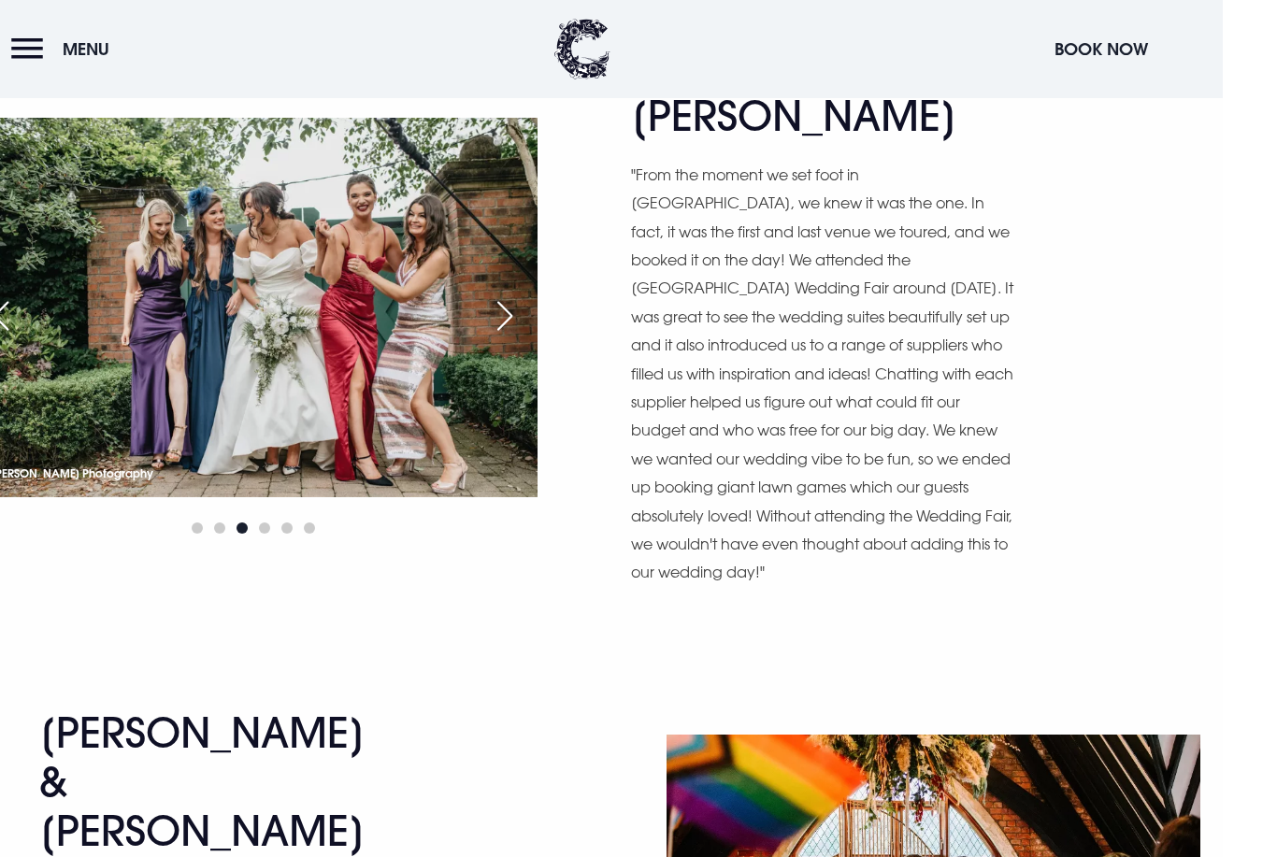
scroll to position [4580, 0]
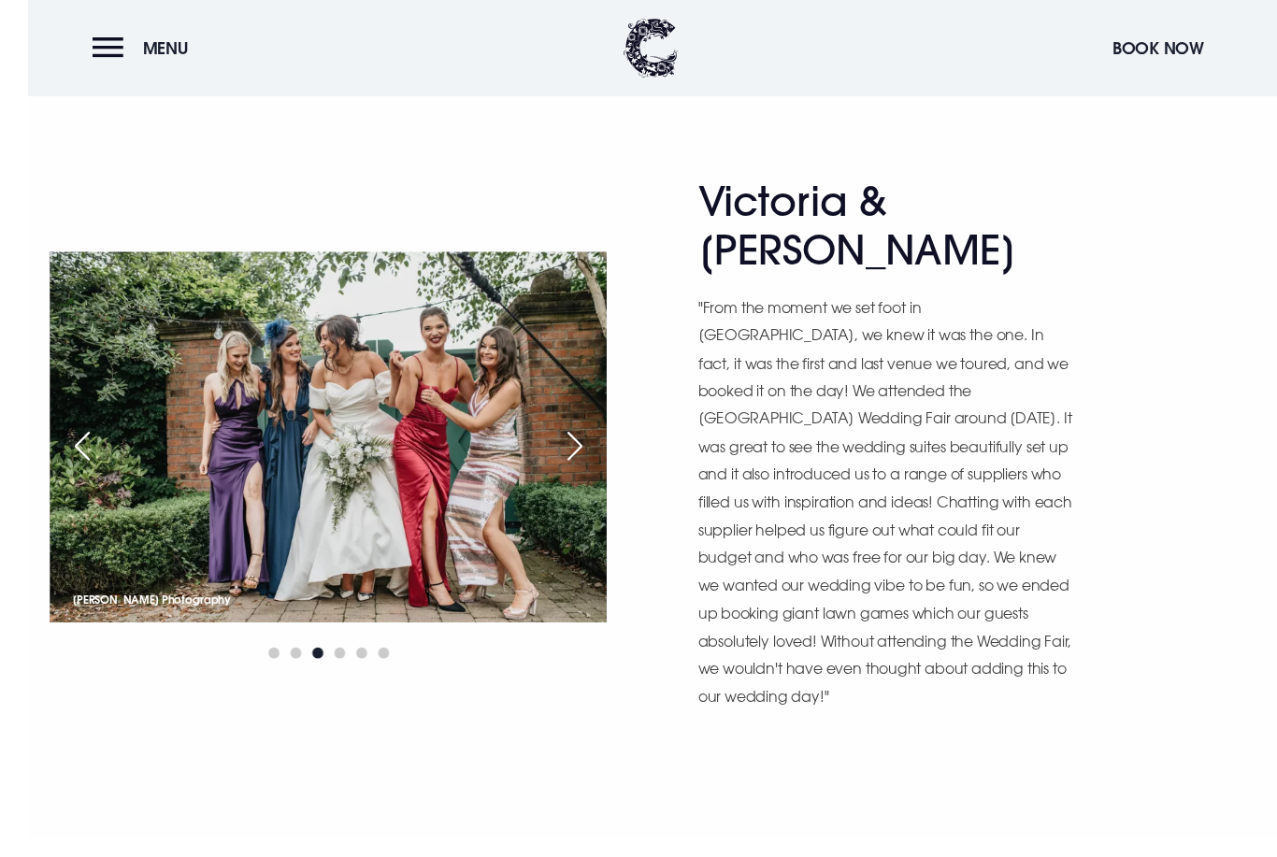
scroll to position [4475, 0]
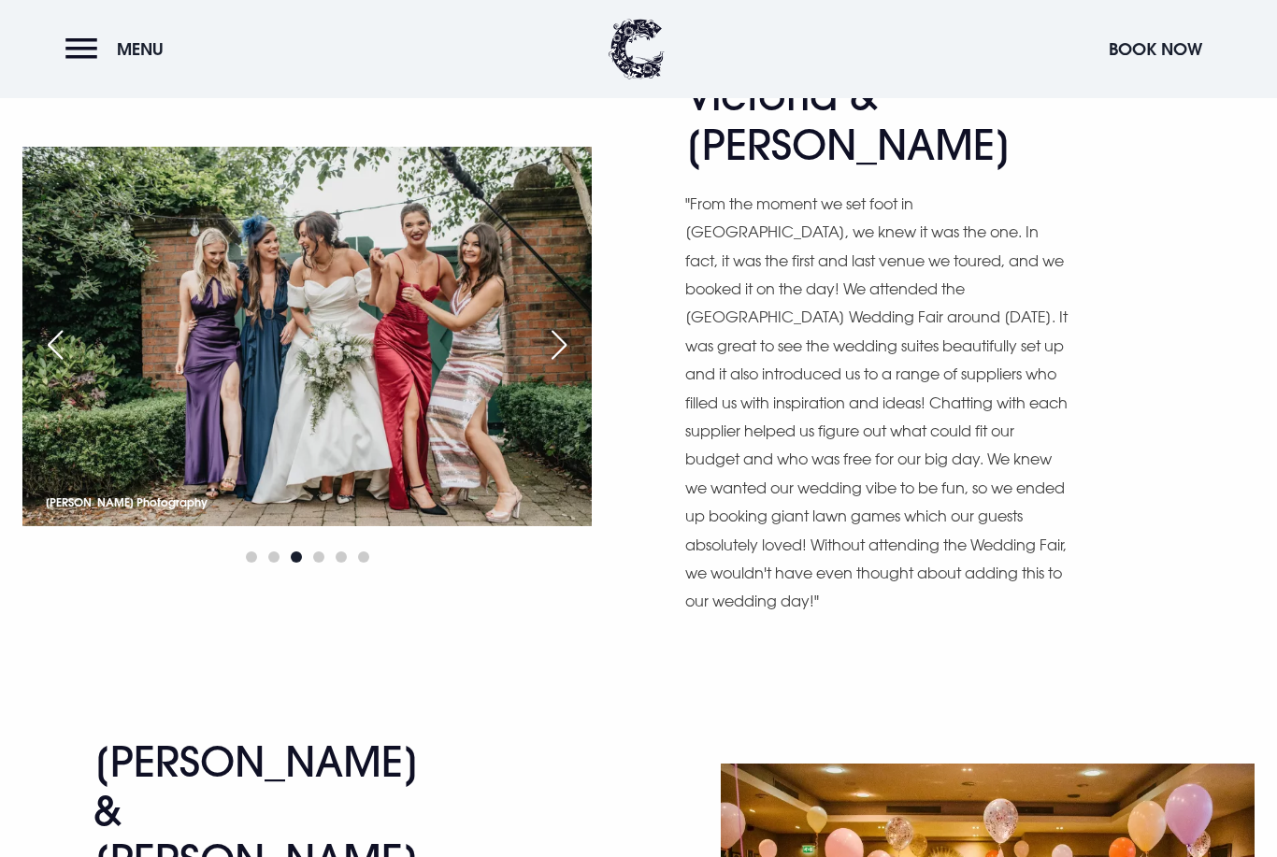
scroll to position [4628, 0]
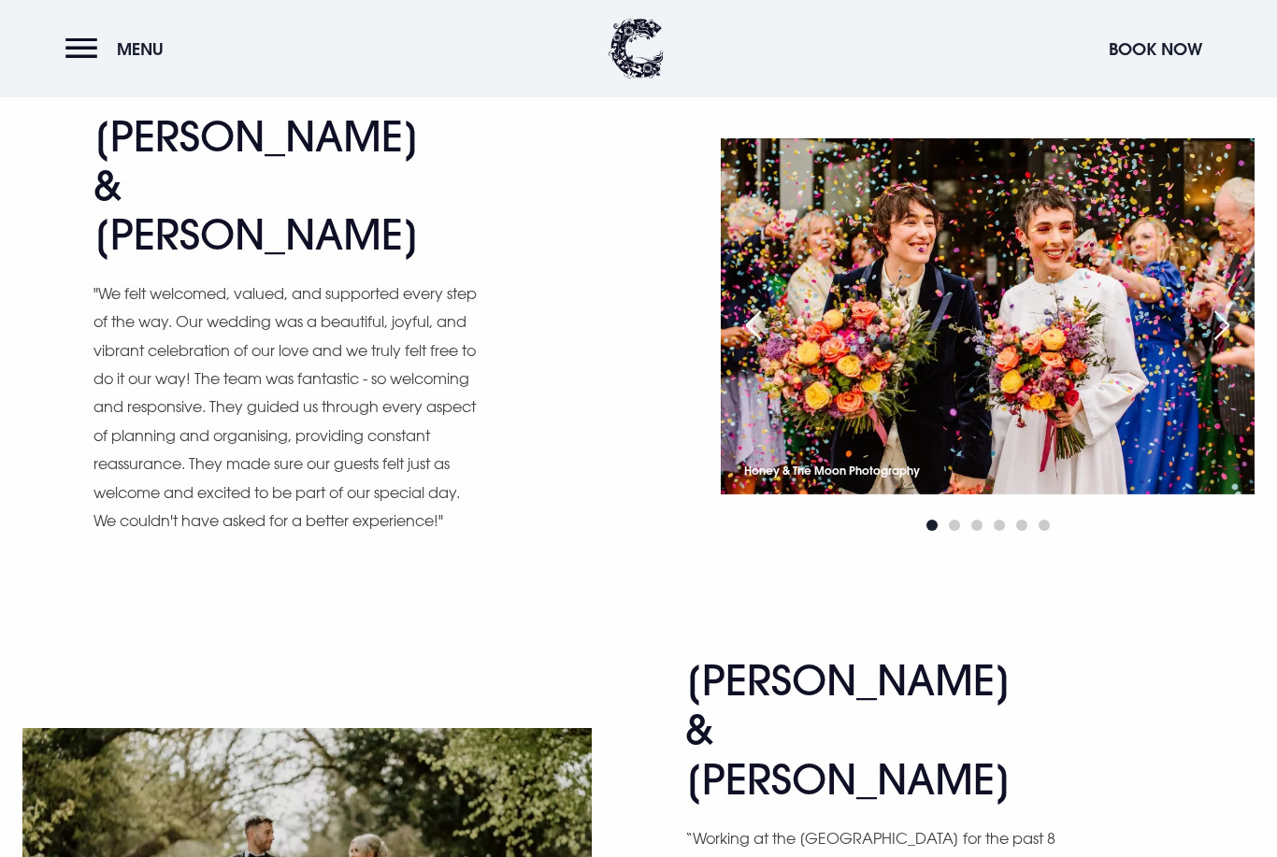
scroll to position [5225, 0]
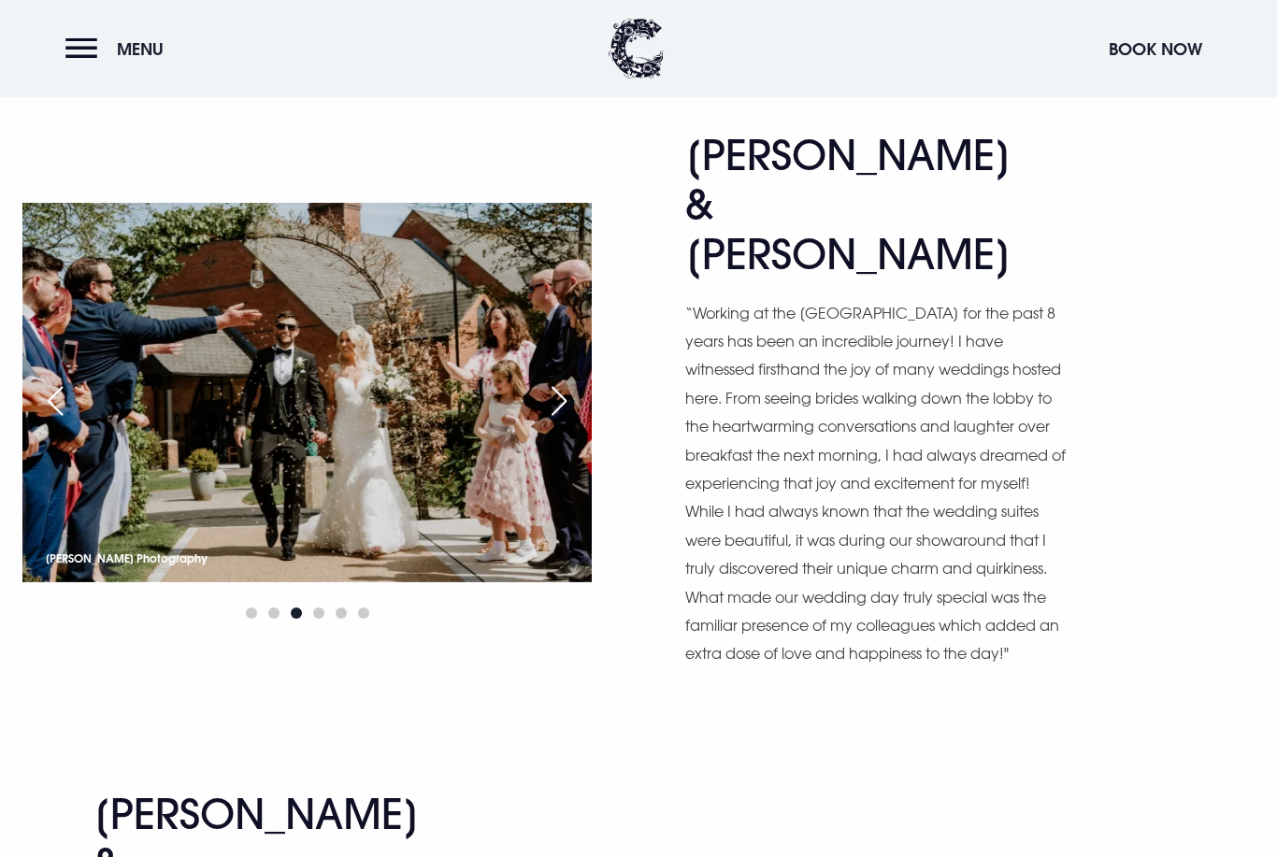
scroll to position [5750, 0]
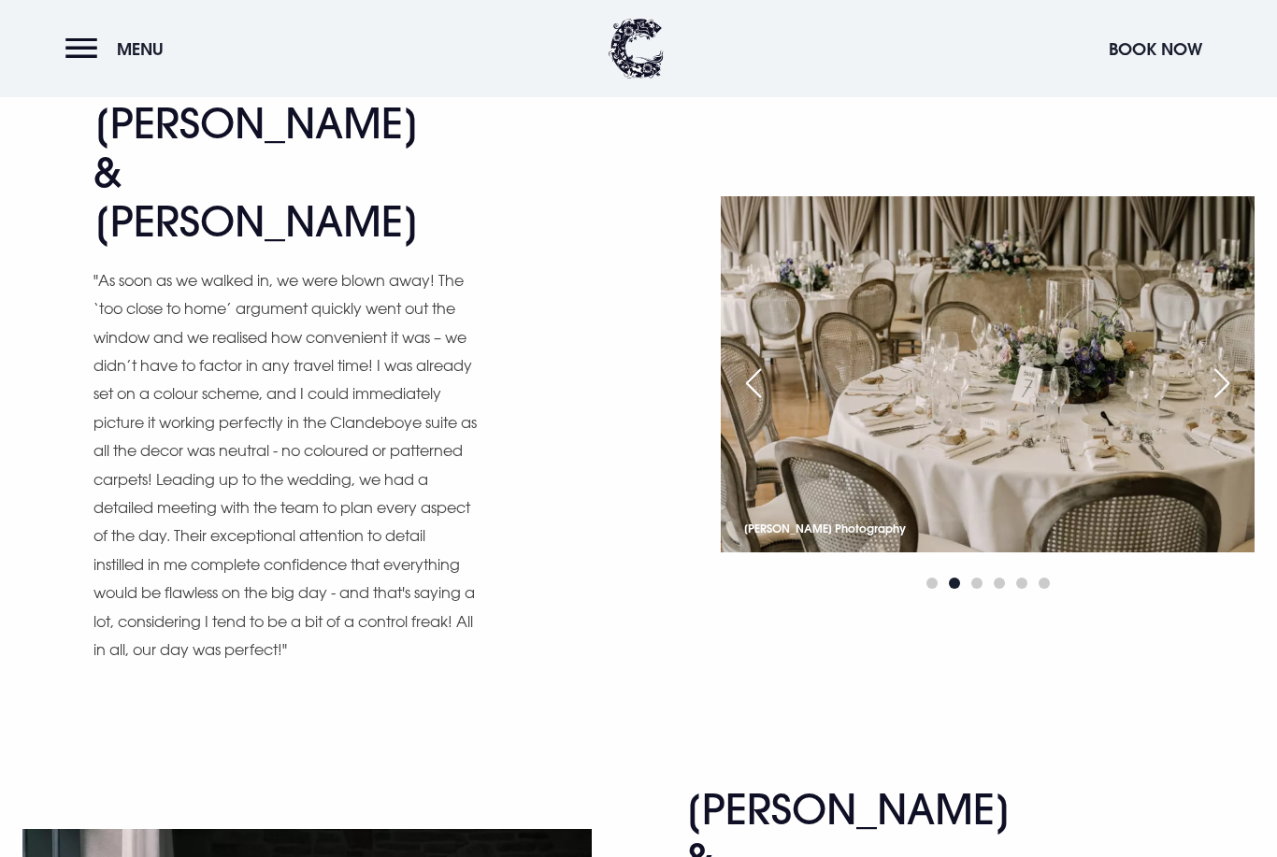
scroll to position [6436, 0]
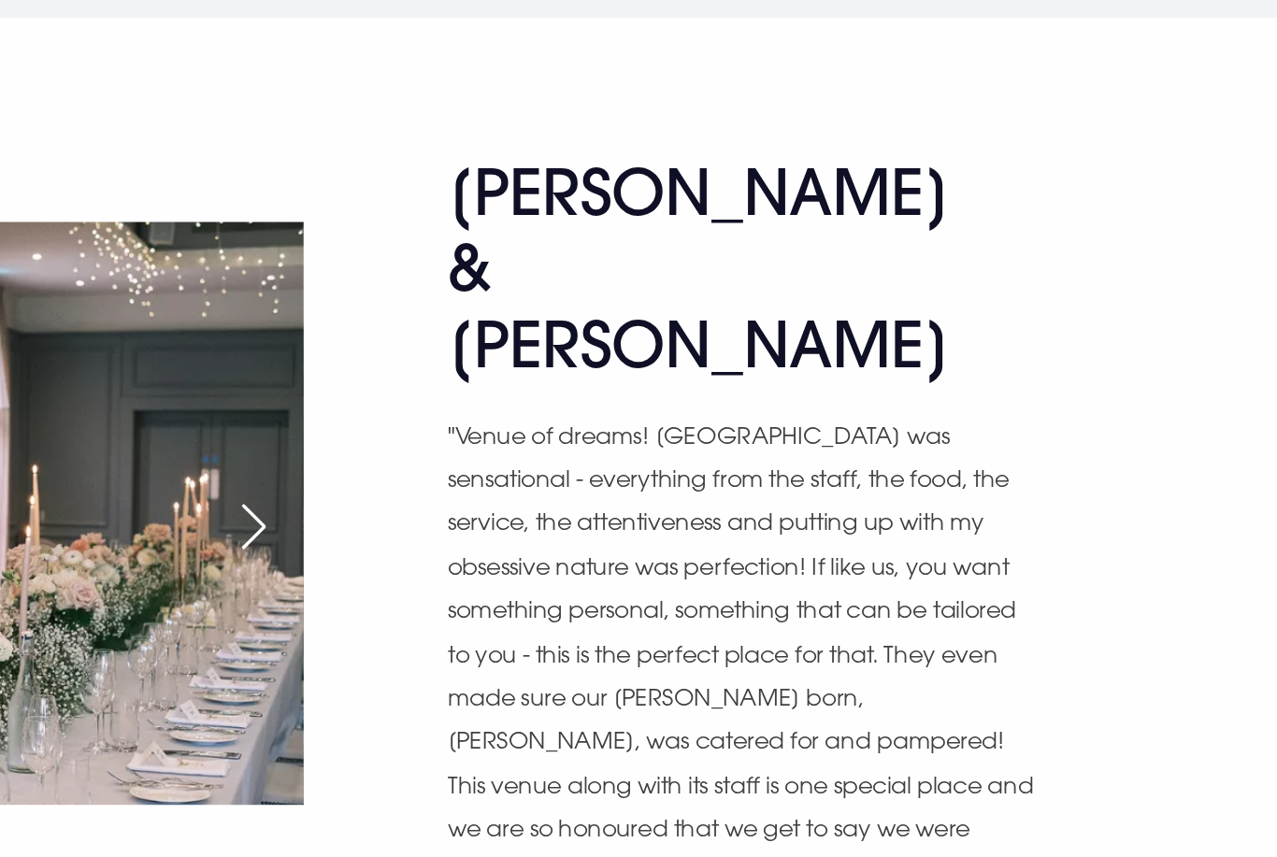
scroll to position [6779, 0]
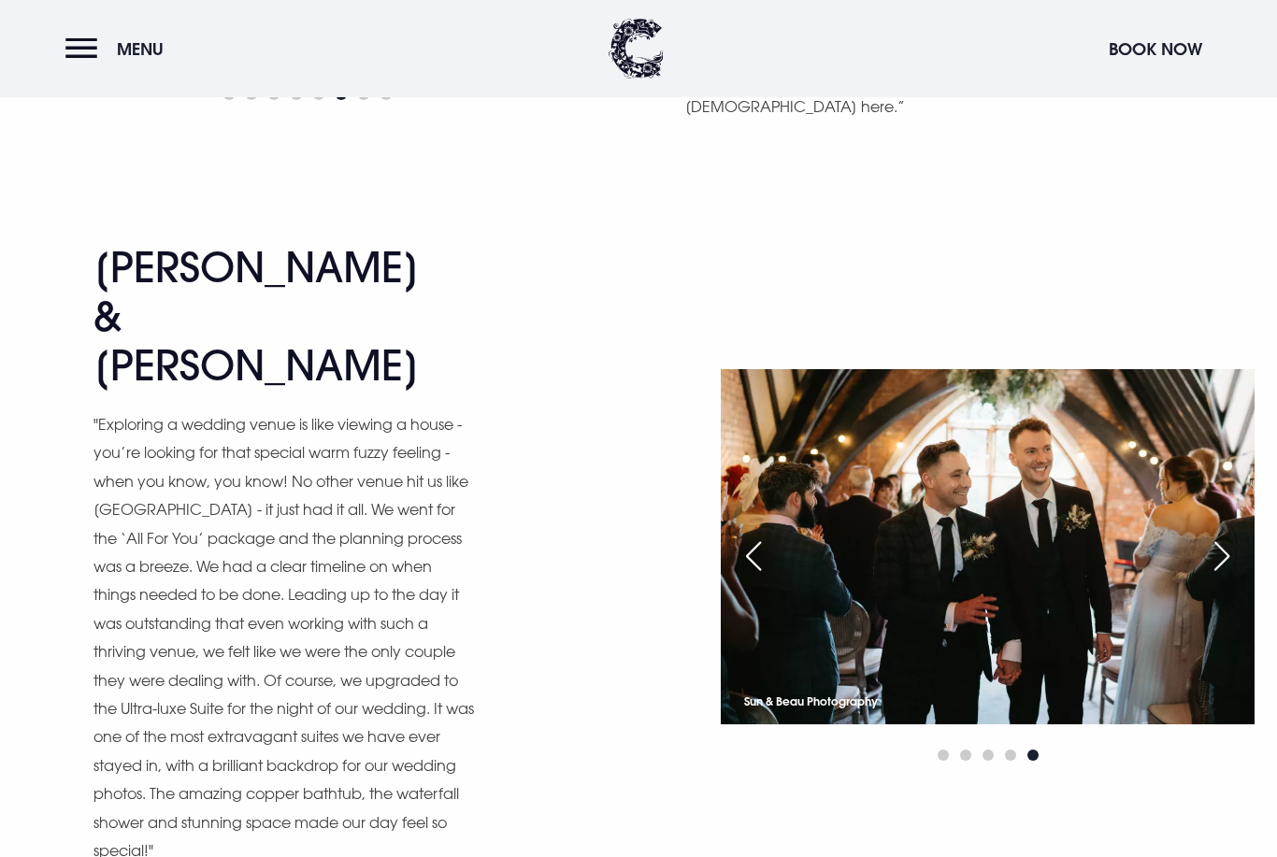
scroll to position [7580, 0]
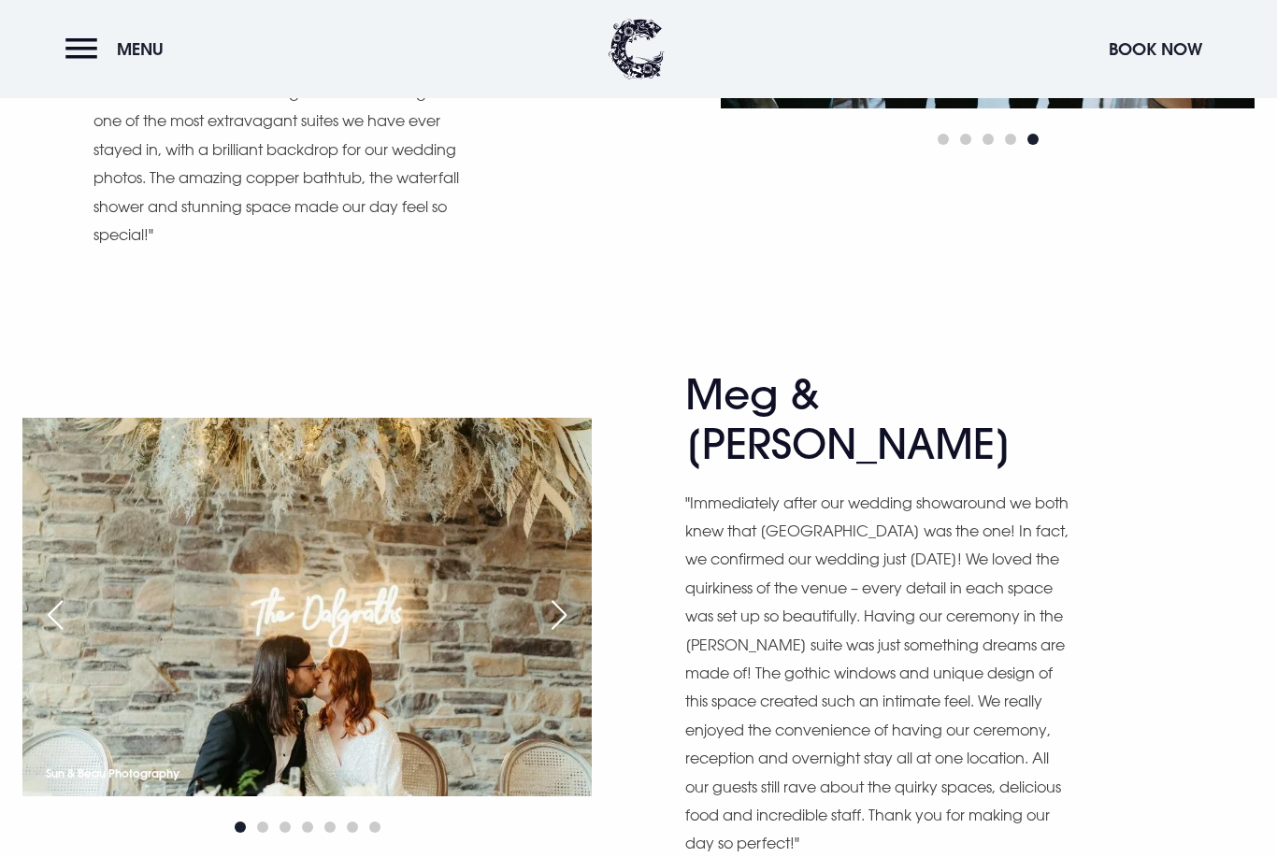
scroll to position [8197, 0]
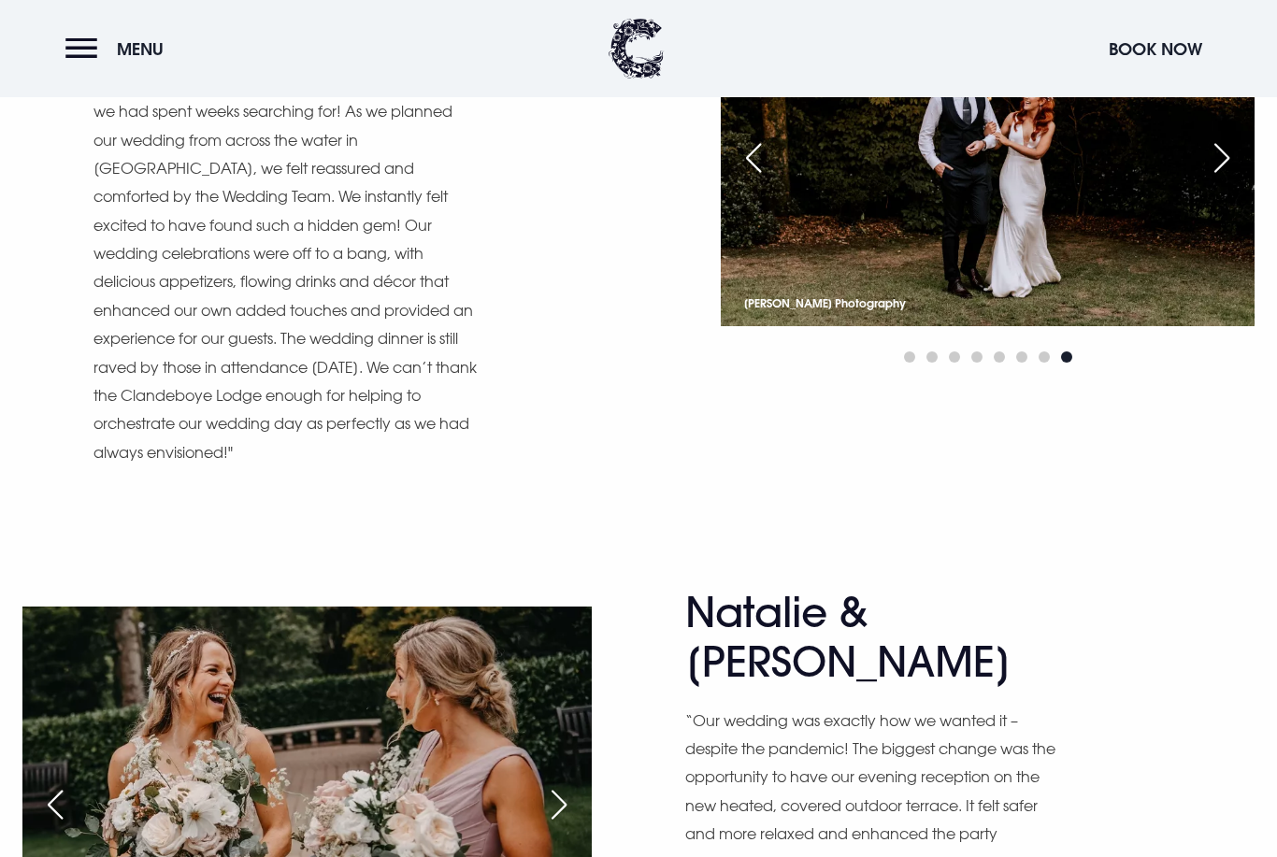
scroll to position [9352, 0]
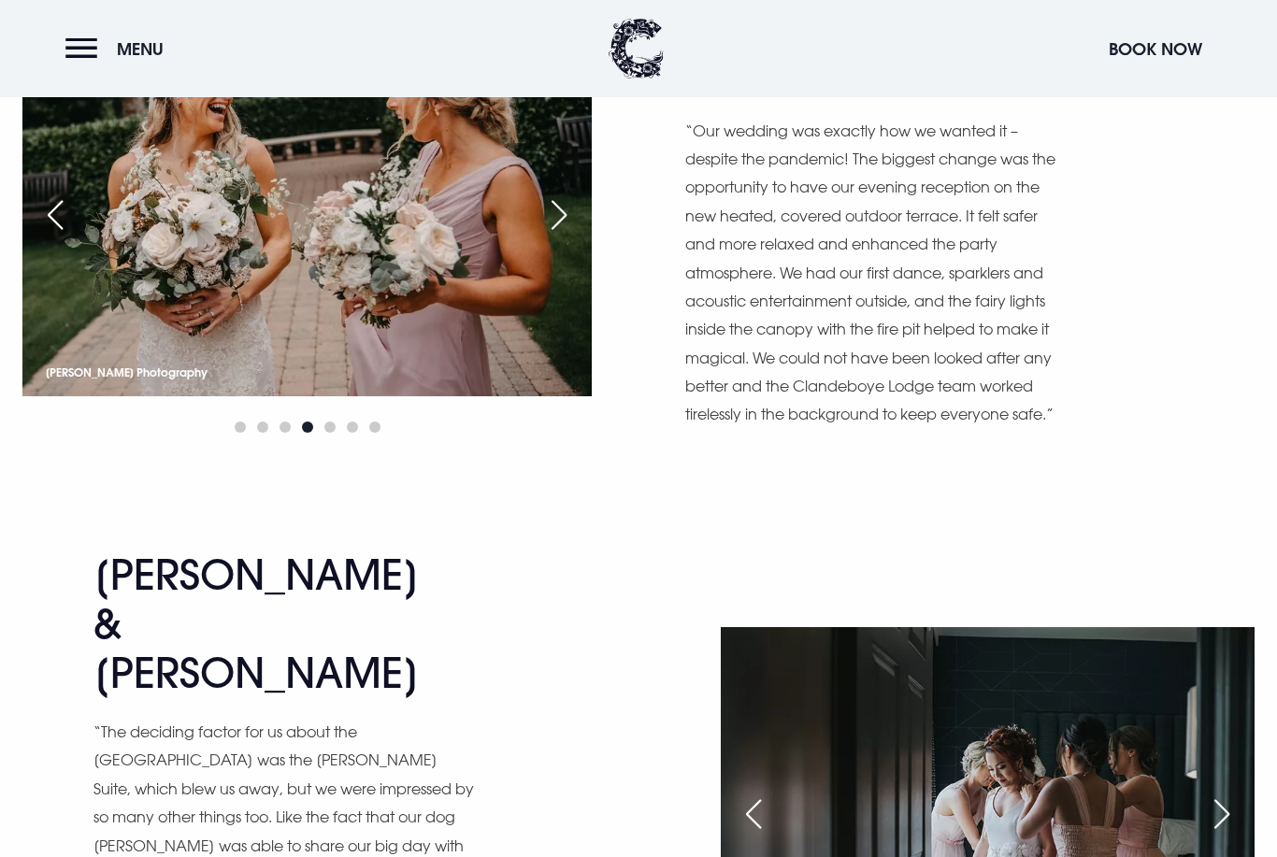
scroll to position [9922, 0]
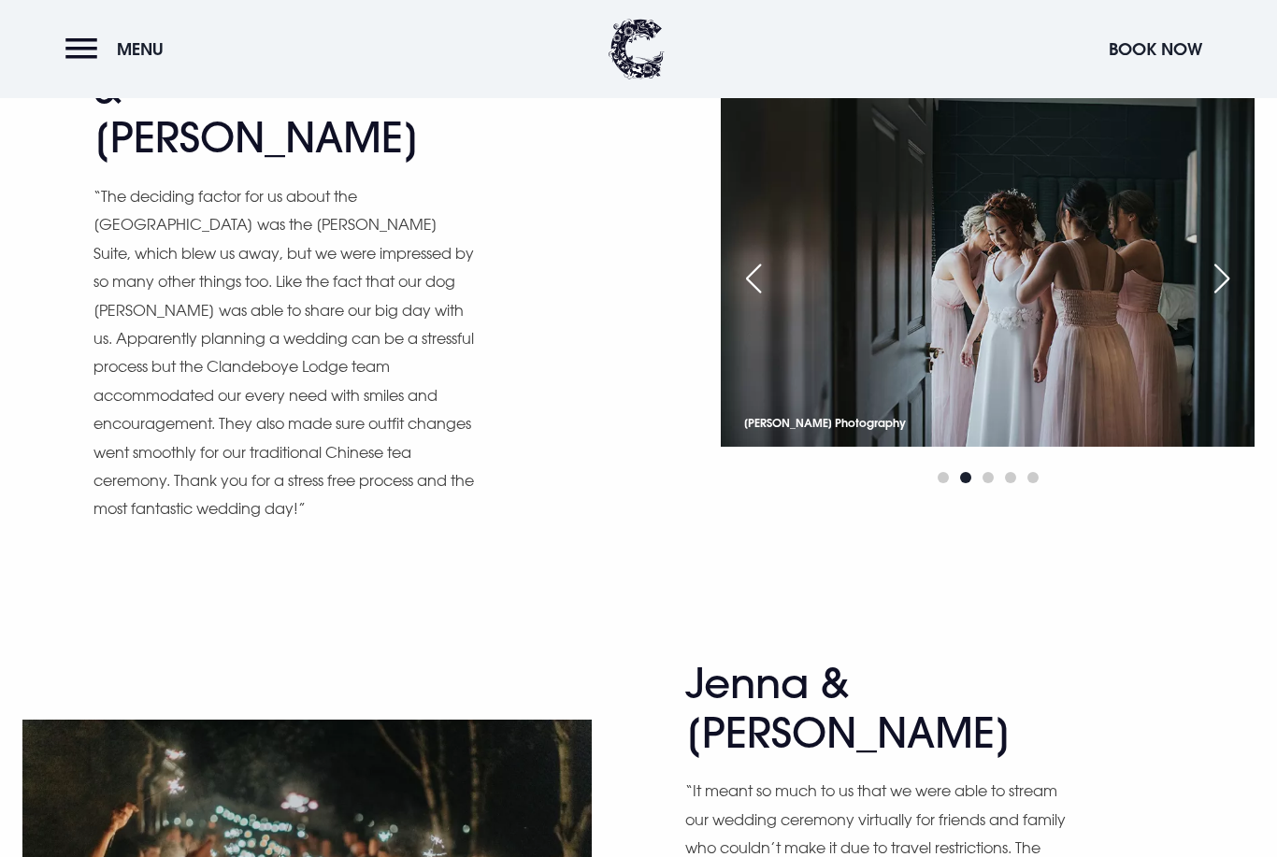
scroll to position [10471, 0]
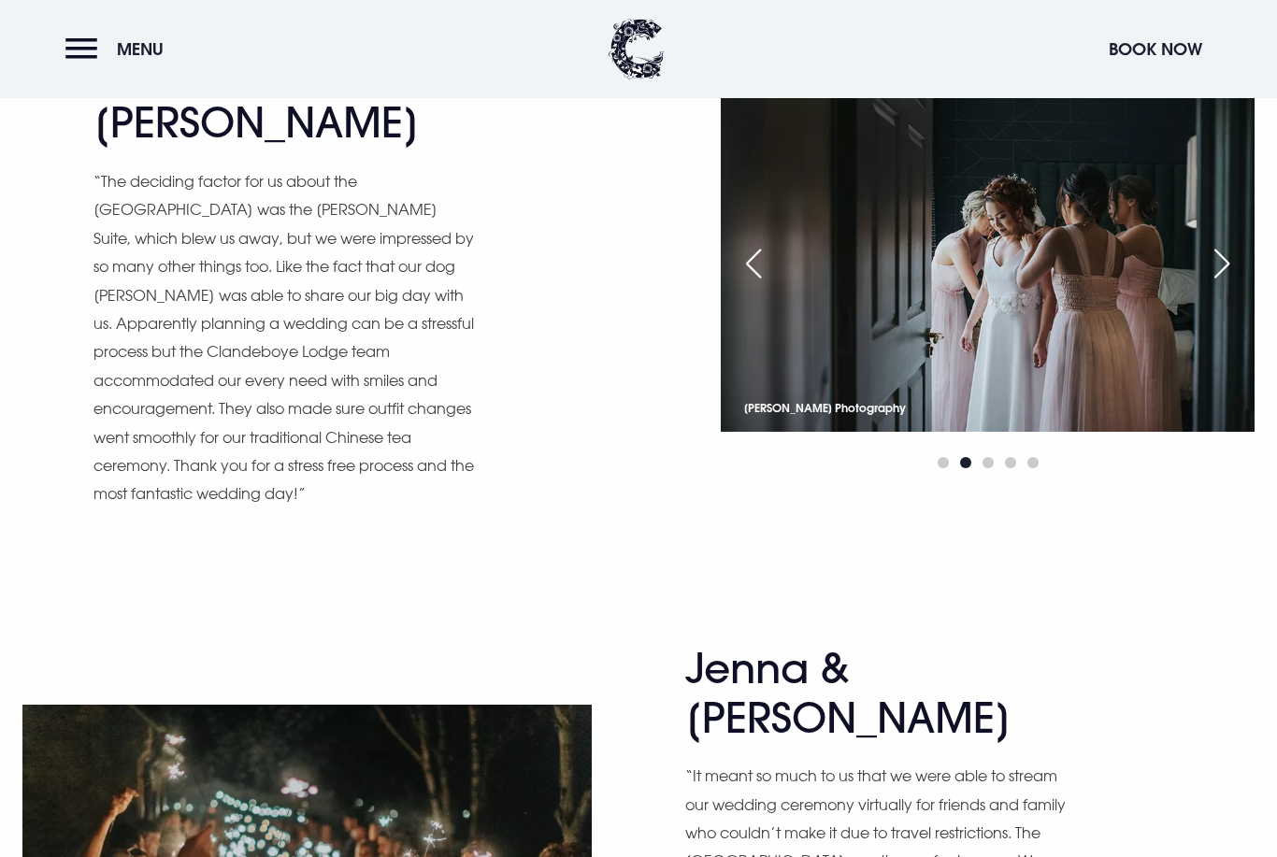
scroll to position [10490, 0]
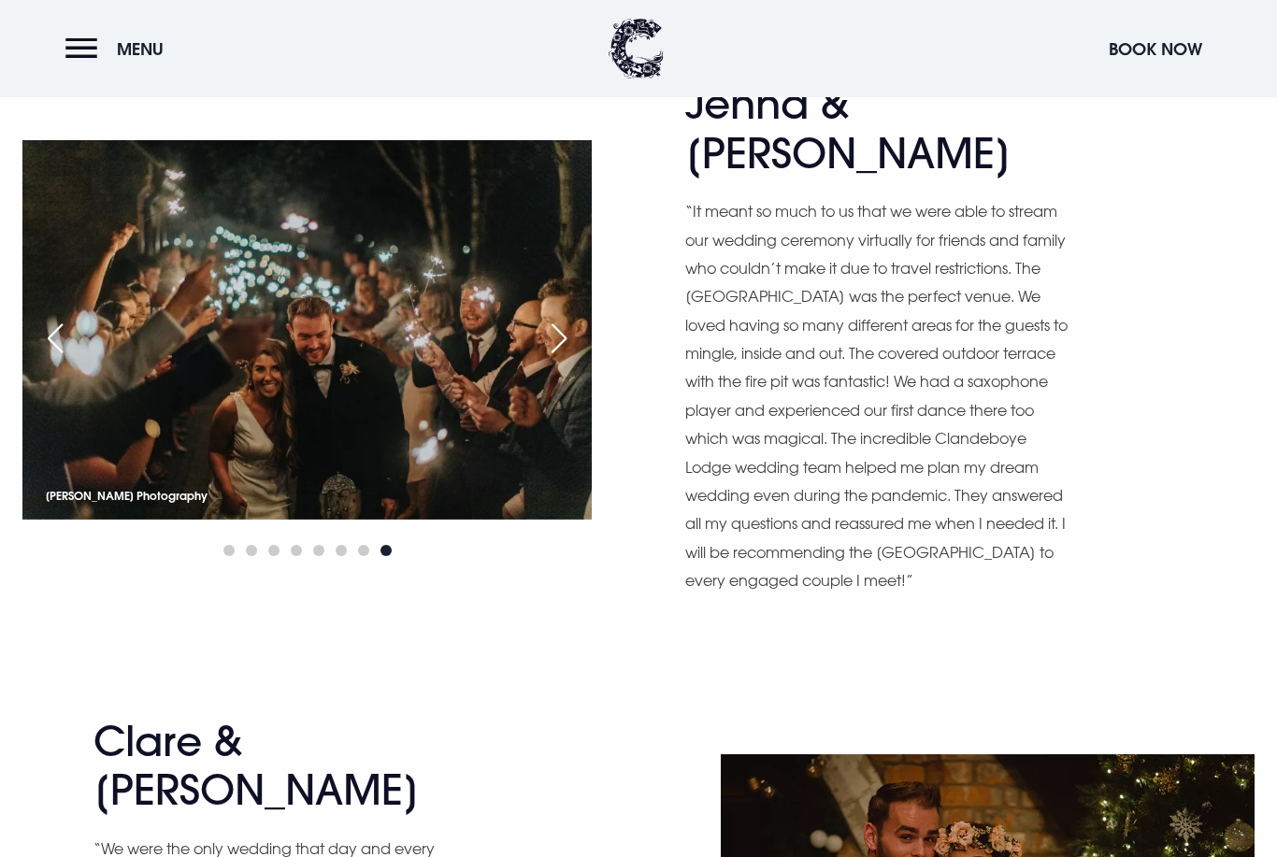
scroll to position [11036, 0]
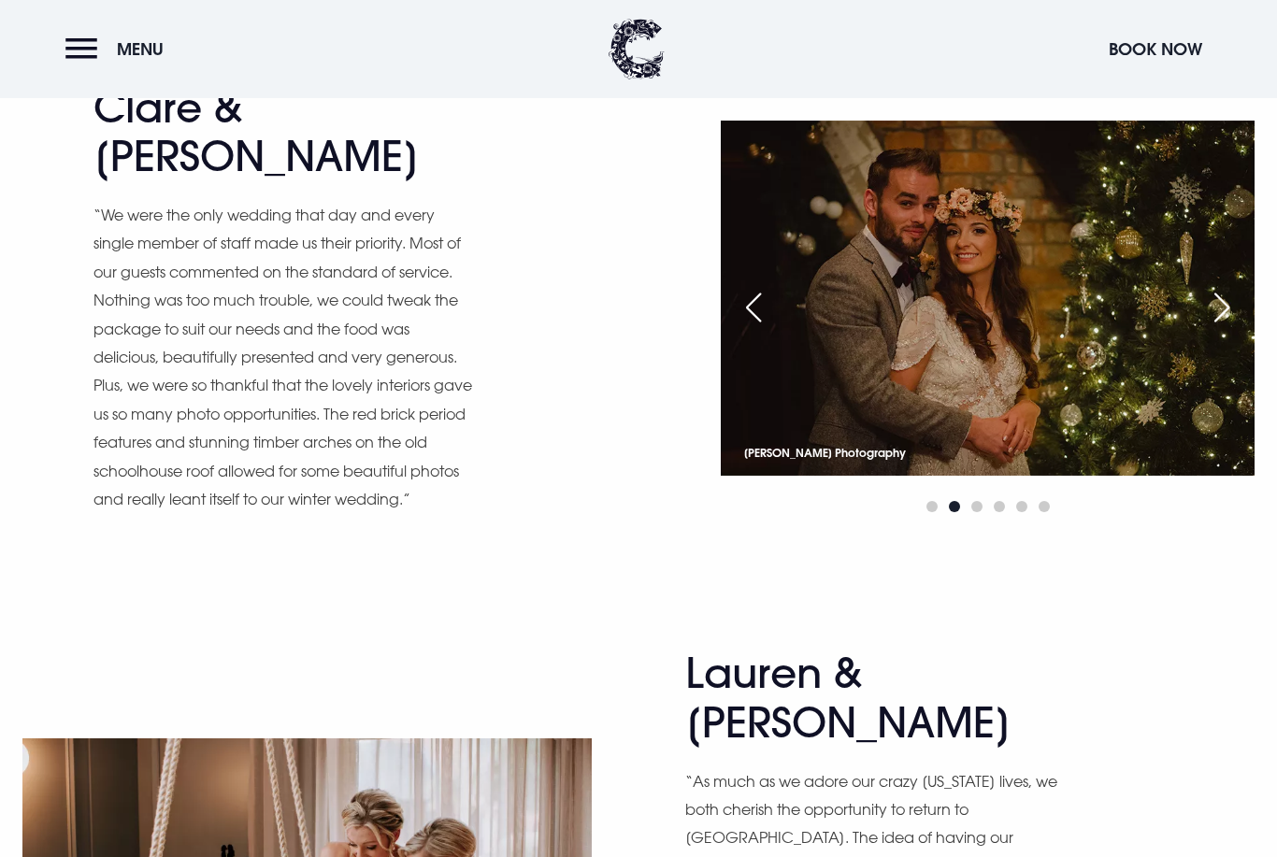
scroll to position [11653, 0]
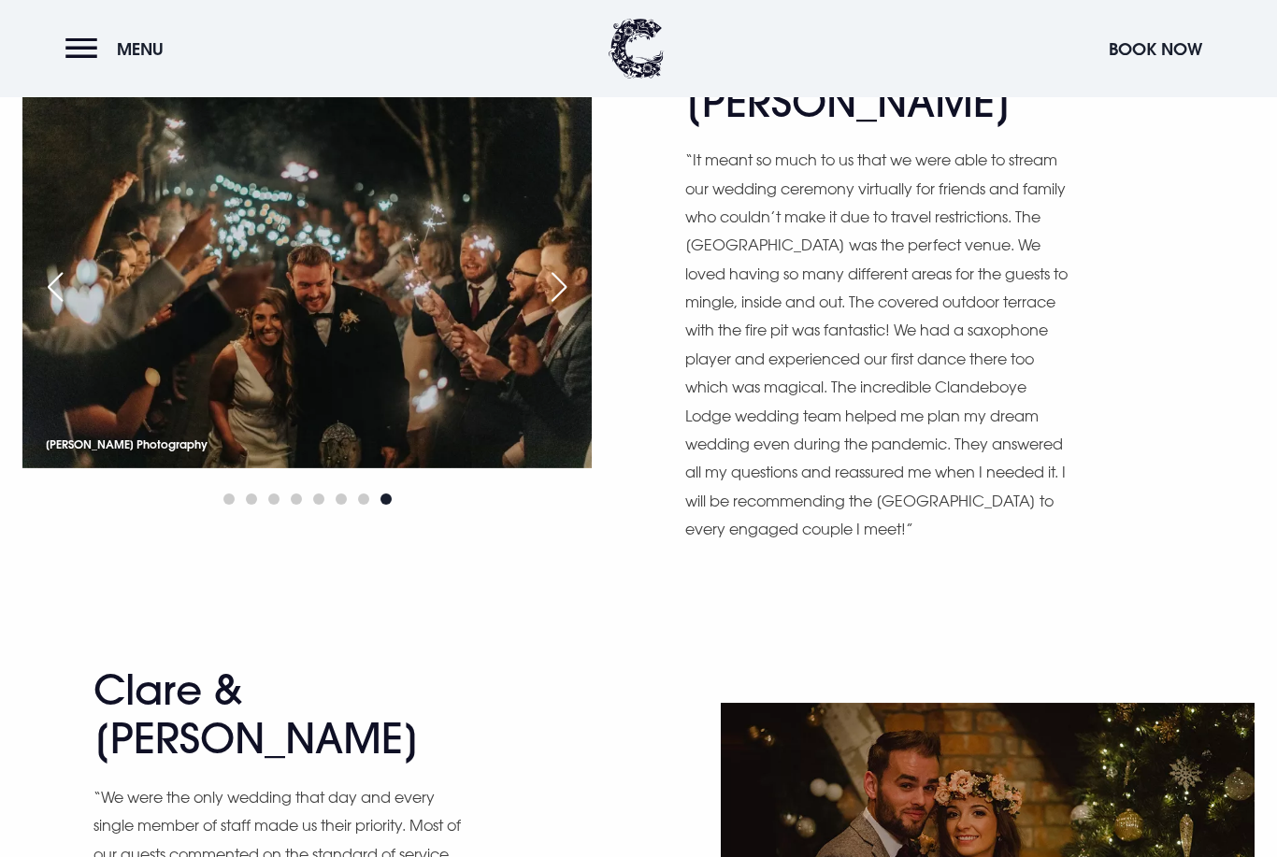
scroll to position [11071, 0]
